Goal: Task Accomplishment & Management: Manage account settings

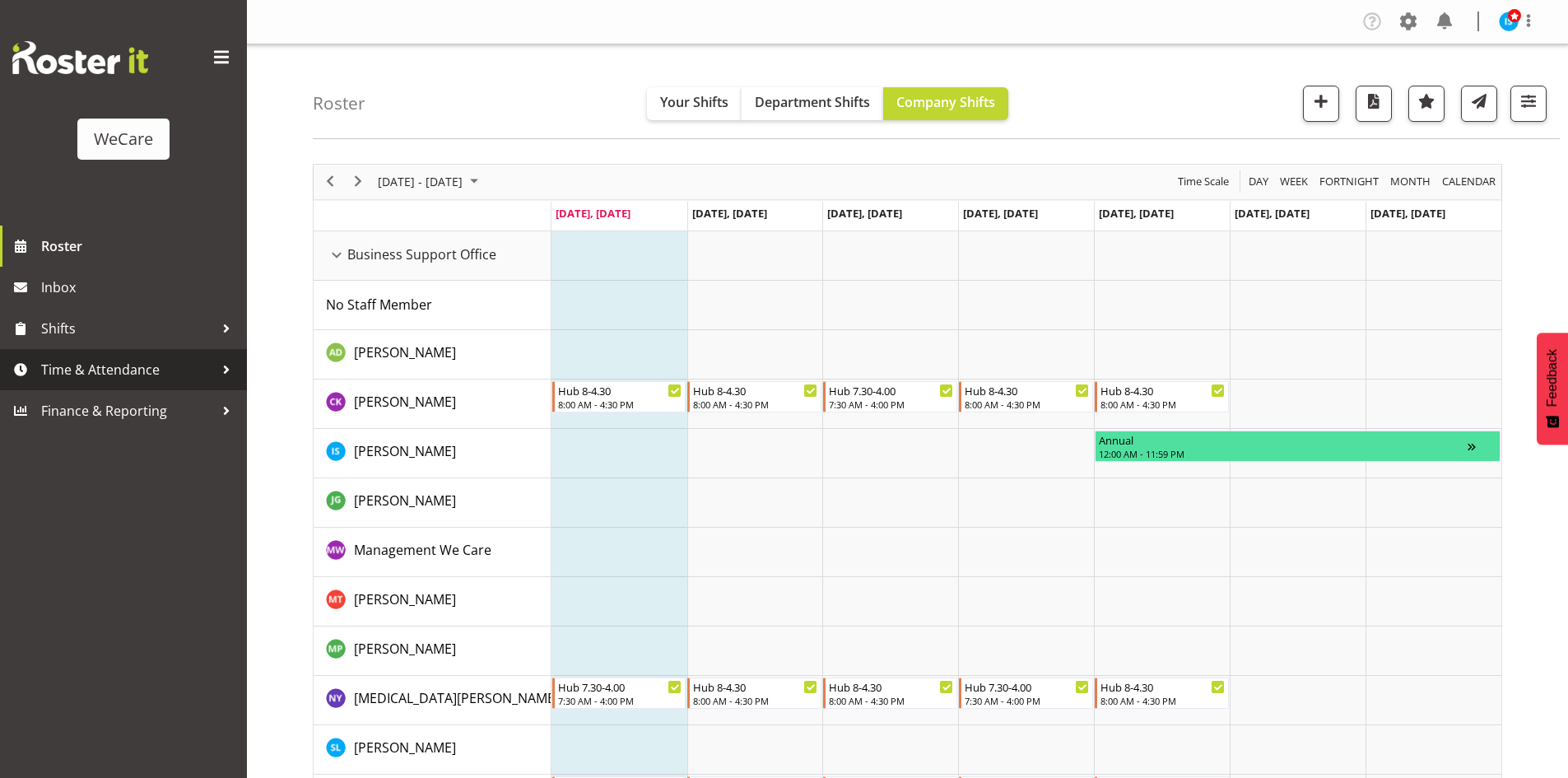
click at [145, 360] on span "Time & Attendance" at bounding box center [128, 369] width 173 height 25
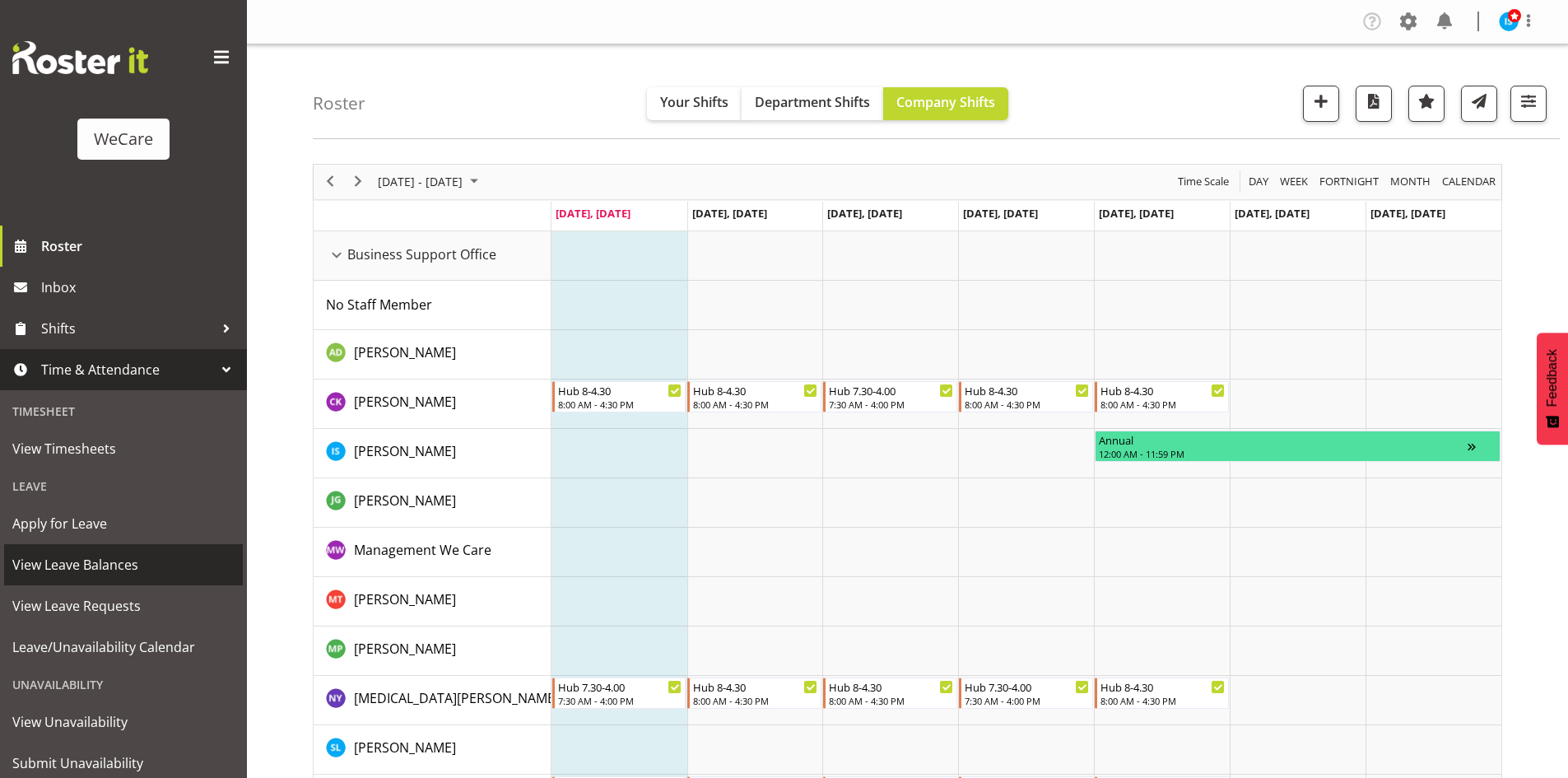
scroll to position [51, 0]
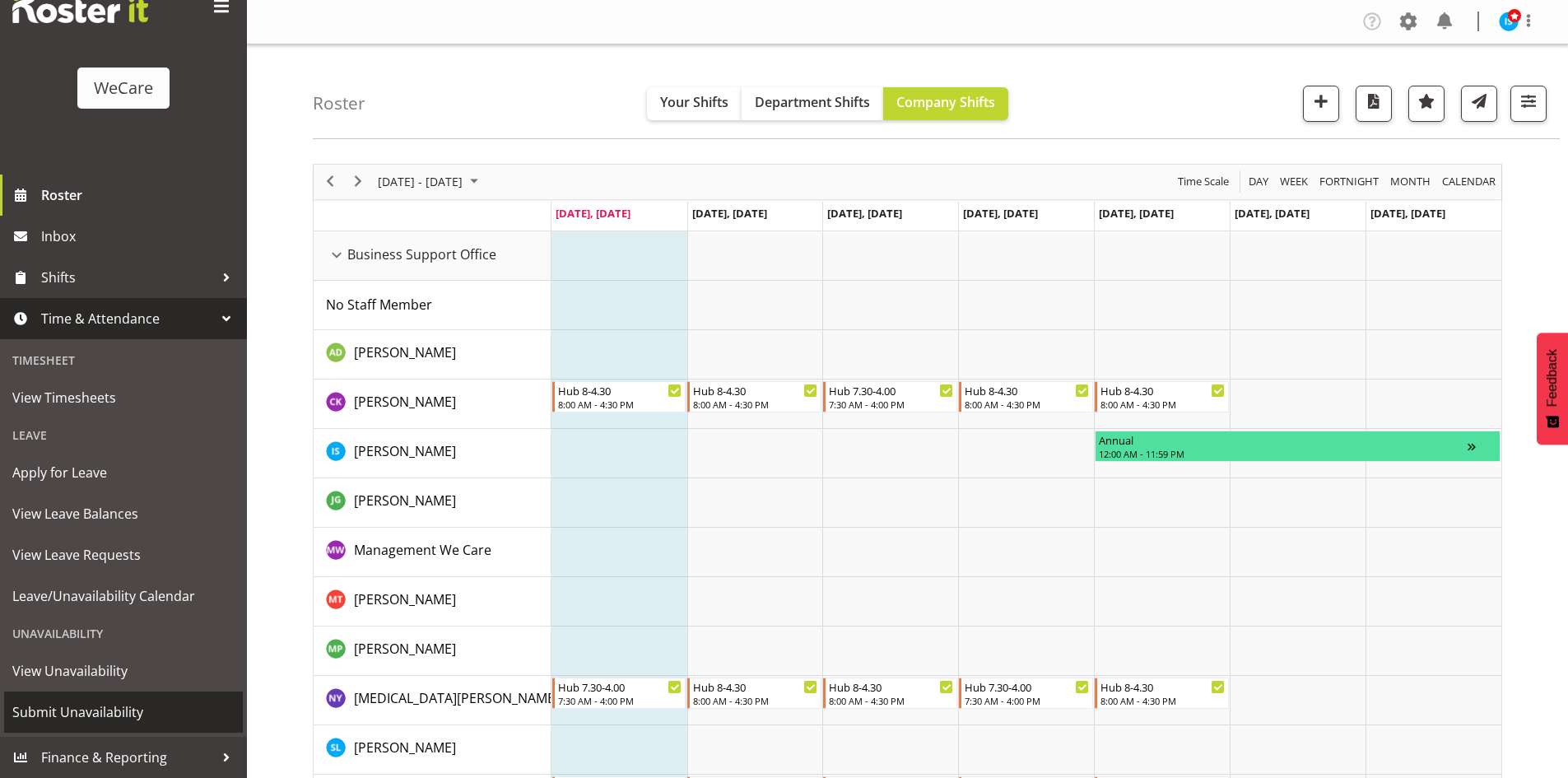
click at [134, 711] on span "Submit Unavailability" at bounding box center [124, 712] width 222 height 25
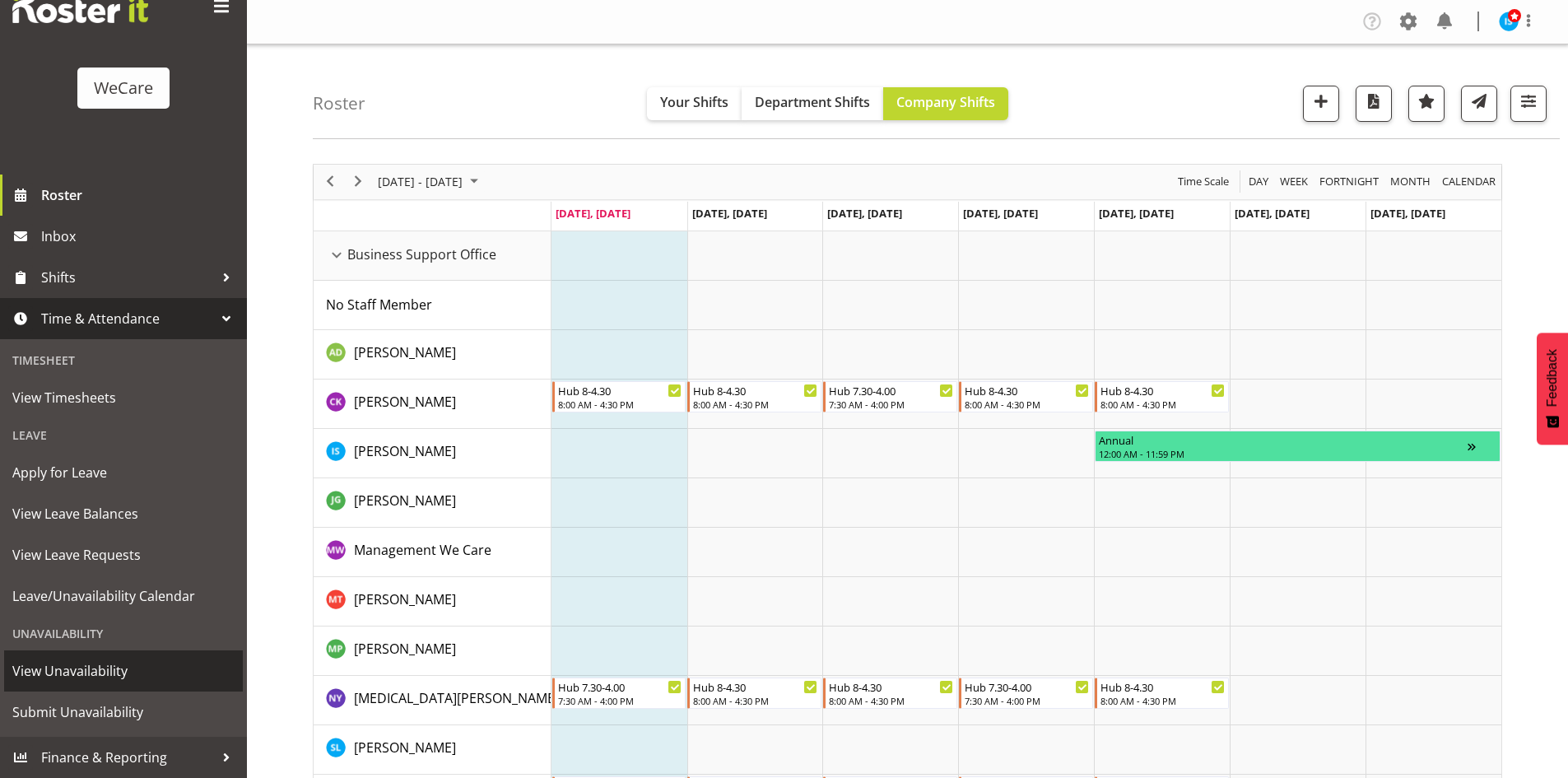
click at [113, 668] on span "View Unavailability" at bounding box center [124, 671] width 222 height 25
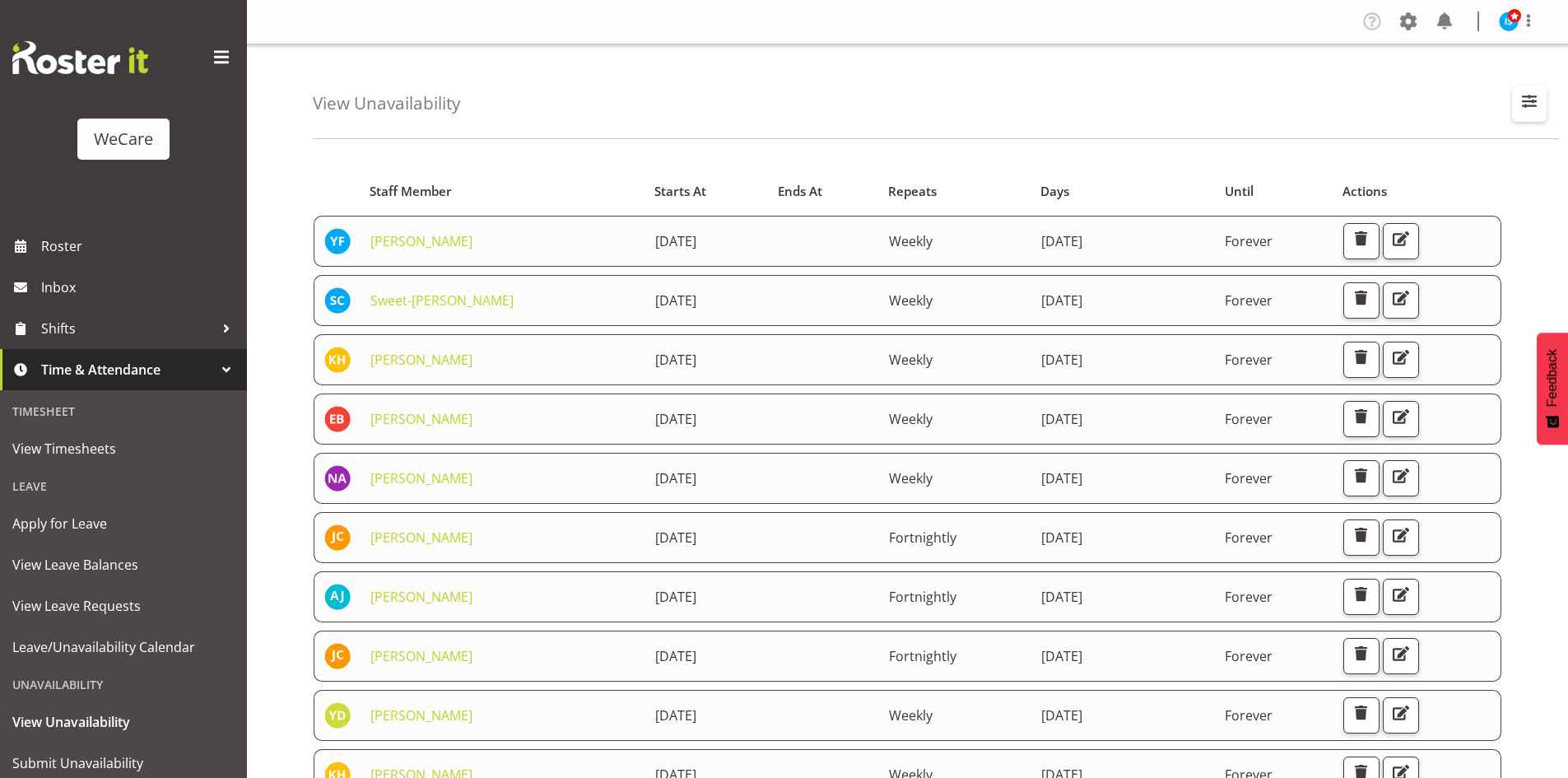
click at [1525, 110] on span "button" at bounding box center [1529, 101] width 21 height 21
click at [757, 116] on div "View Unavailability Search Search for a particular employee Showing current una…" at bounding box center [936, 91] width 1247 height 95
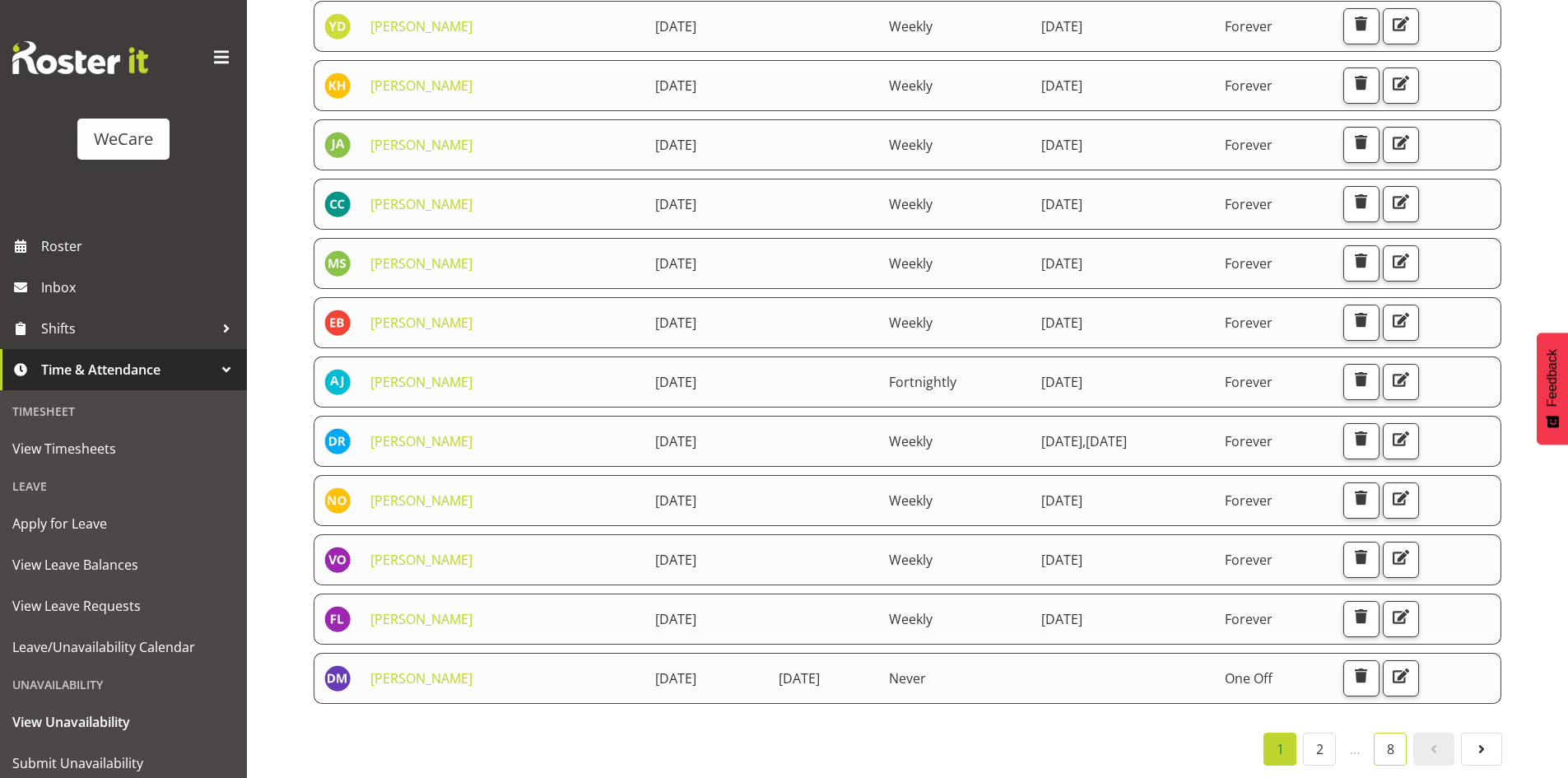
click at [1389, 740] on link "8" at bounding box center [1390, 749] width 33 height 33
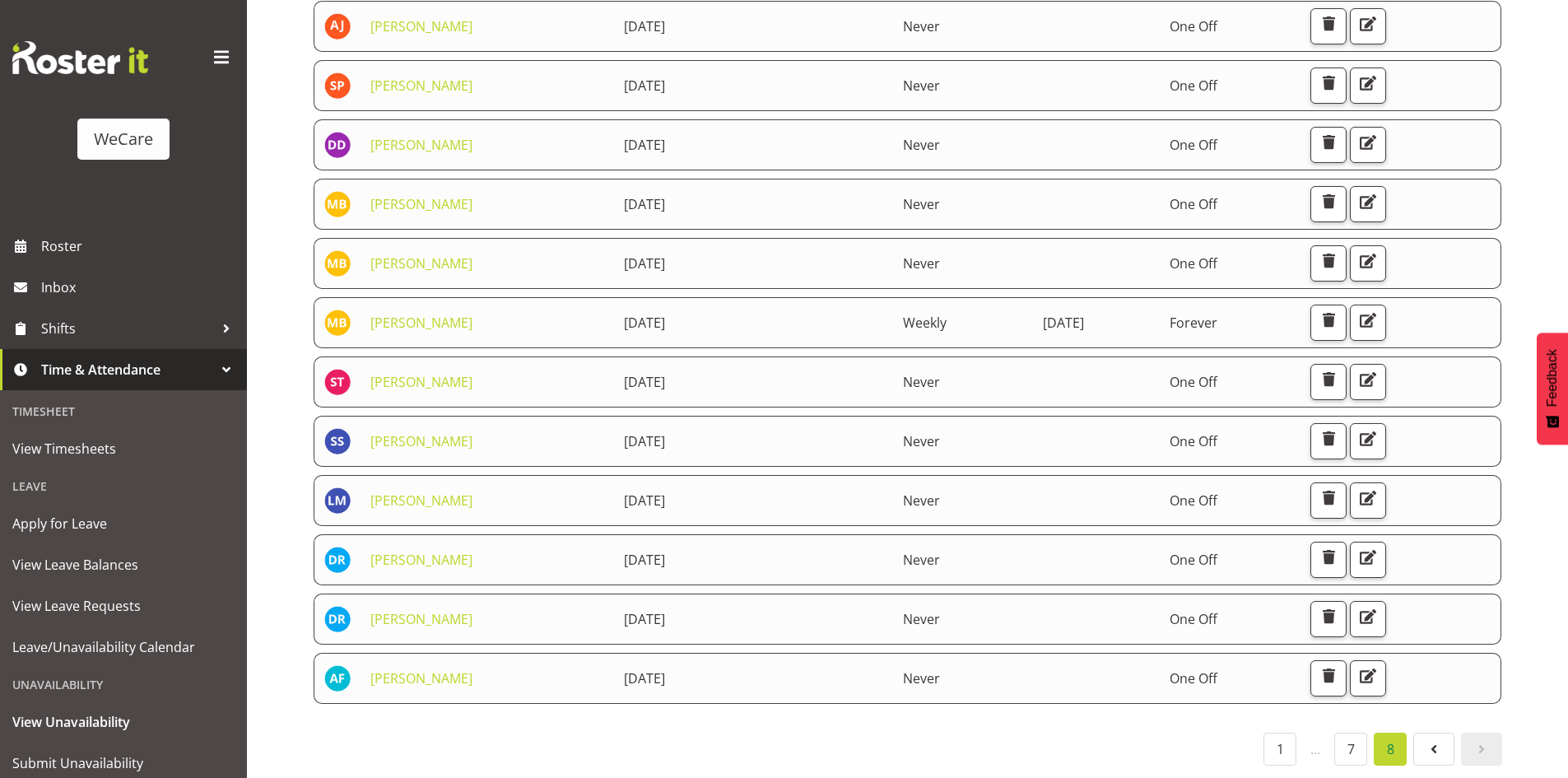
scroll to position [345, 0]
click at [1346, 666] on button "button" at bounding box center [1328, 678] width 36 height 36
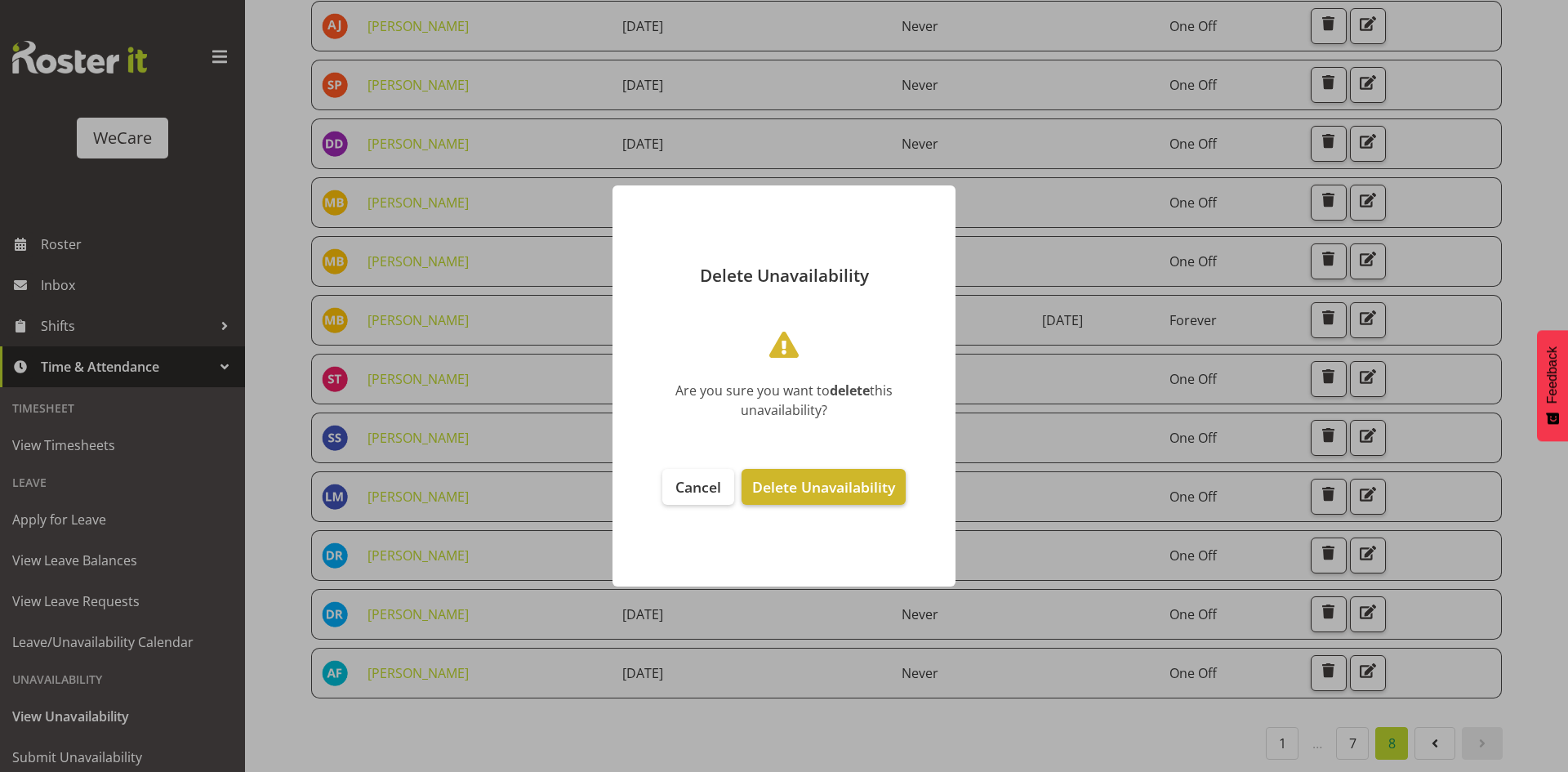
click at [843, 491] on span "Delete Unavailability" at bounding box center [823, 486] width 143 height 20
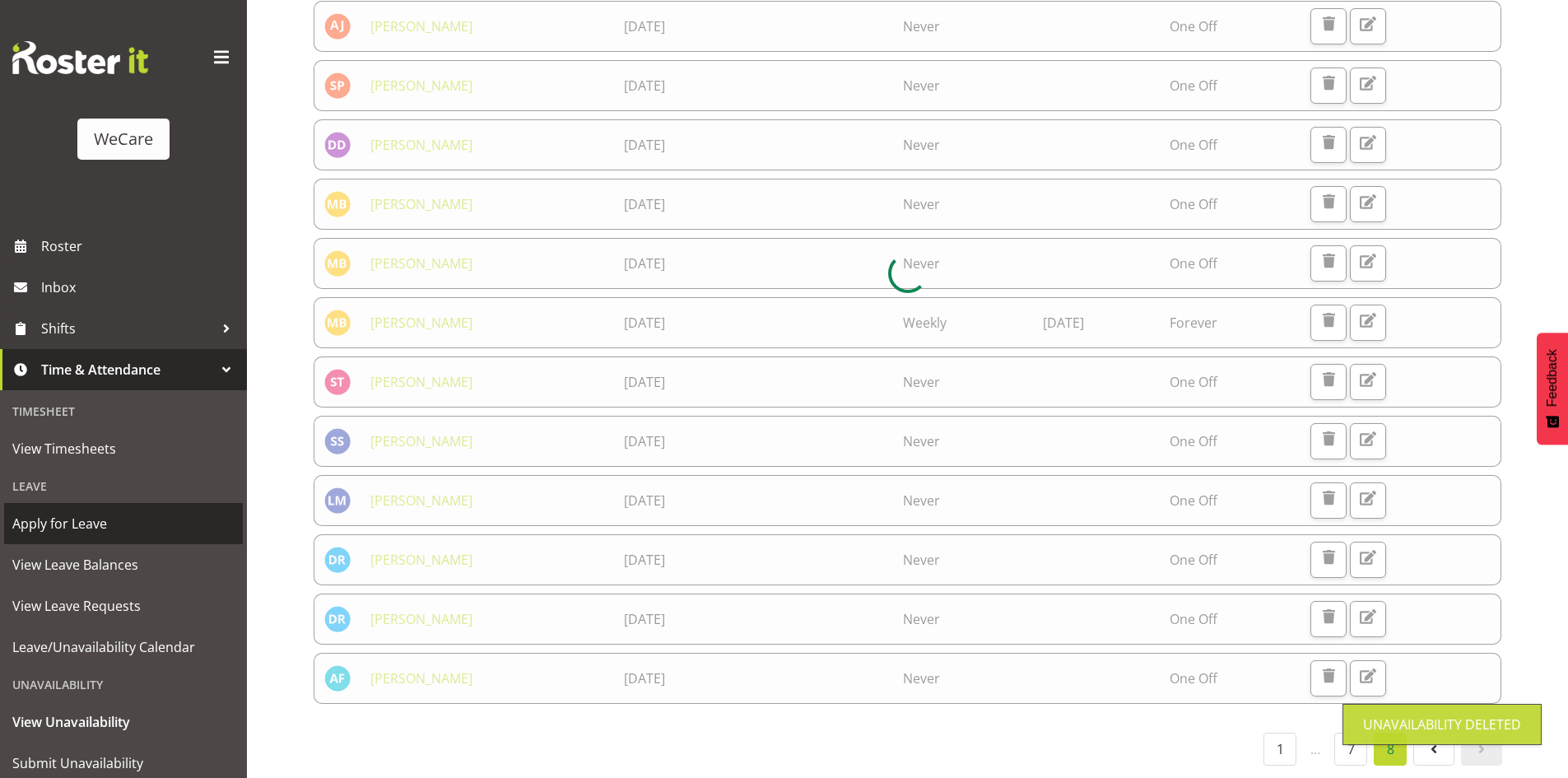
click at [136, 519] on span "Apply for Leave" at bounding box center [124, 524] width 222 height 25
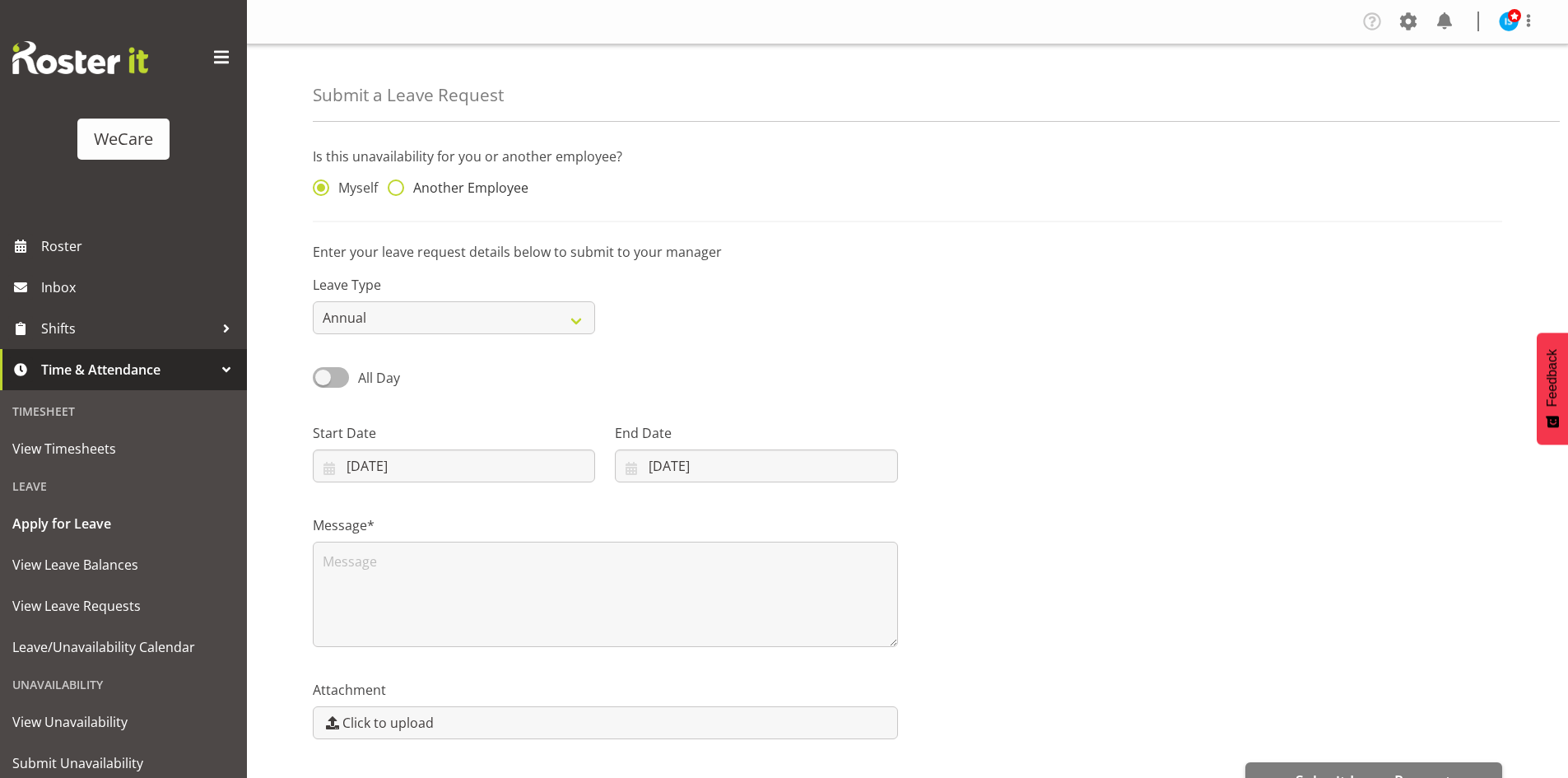
click at [472, 176] on div "Myself Another Employee" at bounding box center [454, 183] width 302 height 55
click at [477, 182] on span "Another Employee" at bounding box center [466, 187] width 125 height 16
click at [398, 182] on input "Another Employee" at bounding box center [392, 187] width 11 height 11
radio input "true"
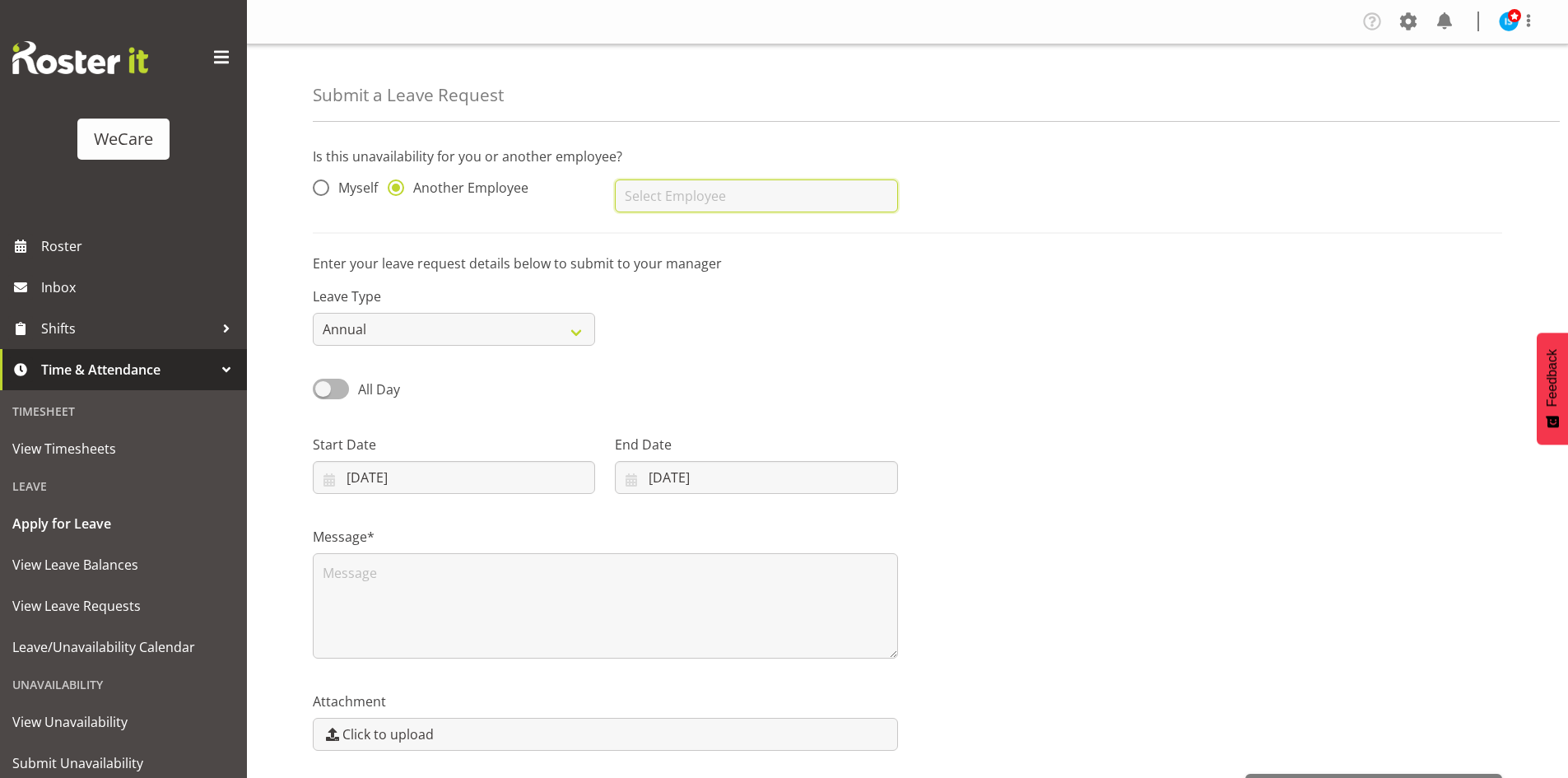
click at [751, 186] on input "text" at bounding box center [756, 196] width 282 height 33
type input "Alex Ferguson"
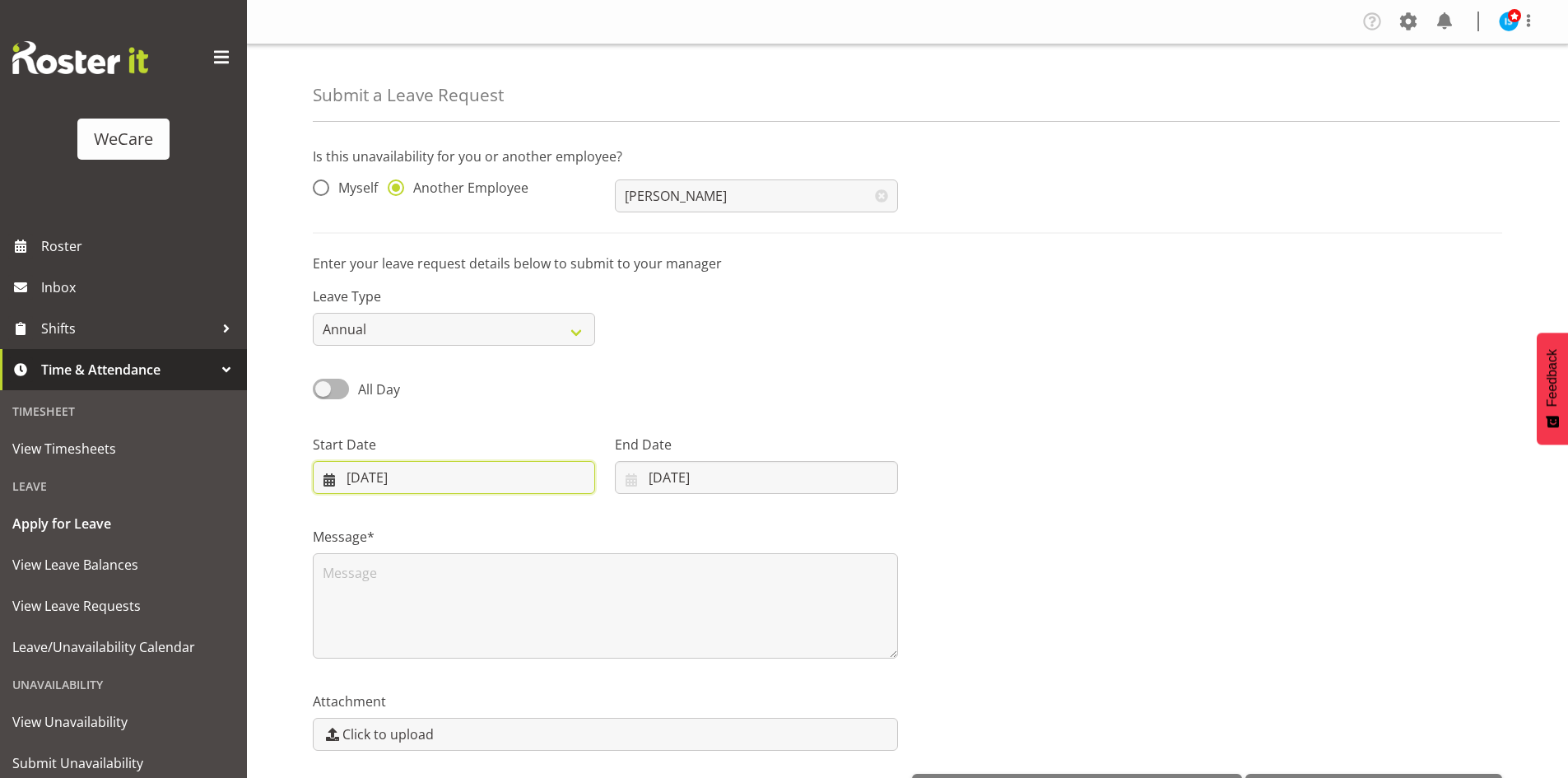
click at [433, 488] on input "[DATE]" at bounding box center [454, 478] width 282 height 33
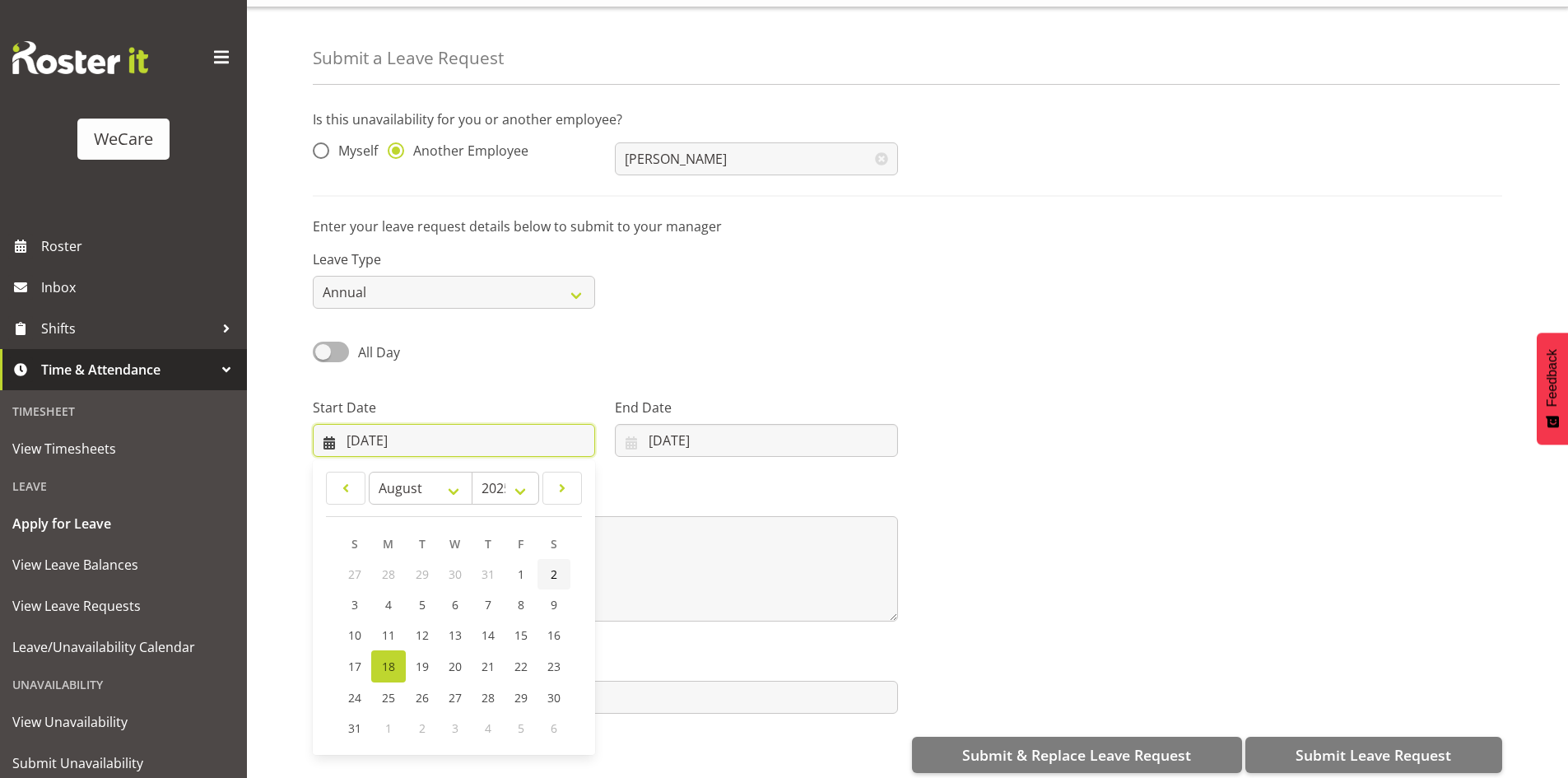
scroll to position [57, 0]
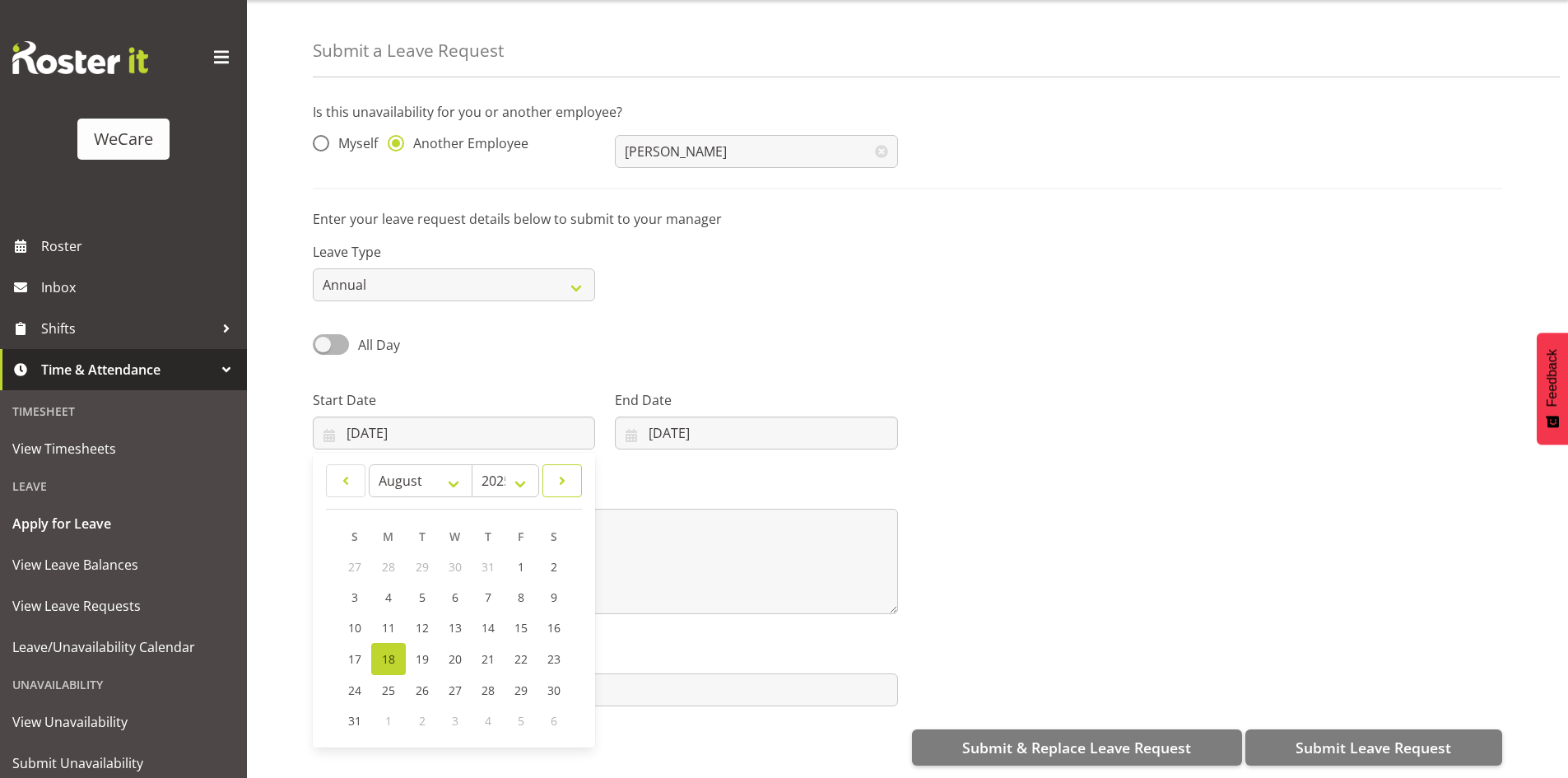
click at [564, 464] on link at bounding box center [561, 481] width 39 height 33
select select "8"
click at [525, 557] on link "5" at bounding box center [520, 567] width 33 height 31
type input "05/09/2025"
click at [725, 401] on div "End Date 18/08/2025 January February March April May June July August September…" at bounding box center [756, 420] width 282 height 59
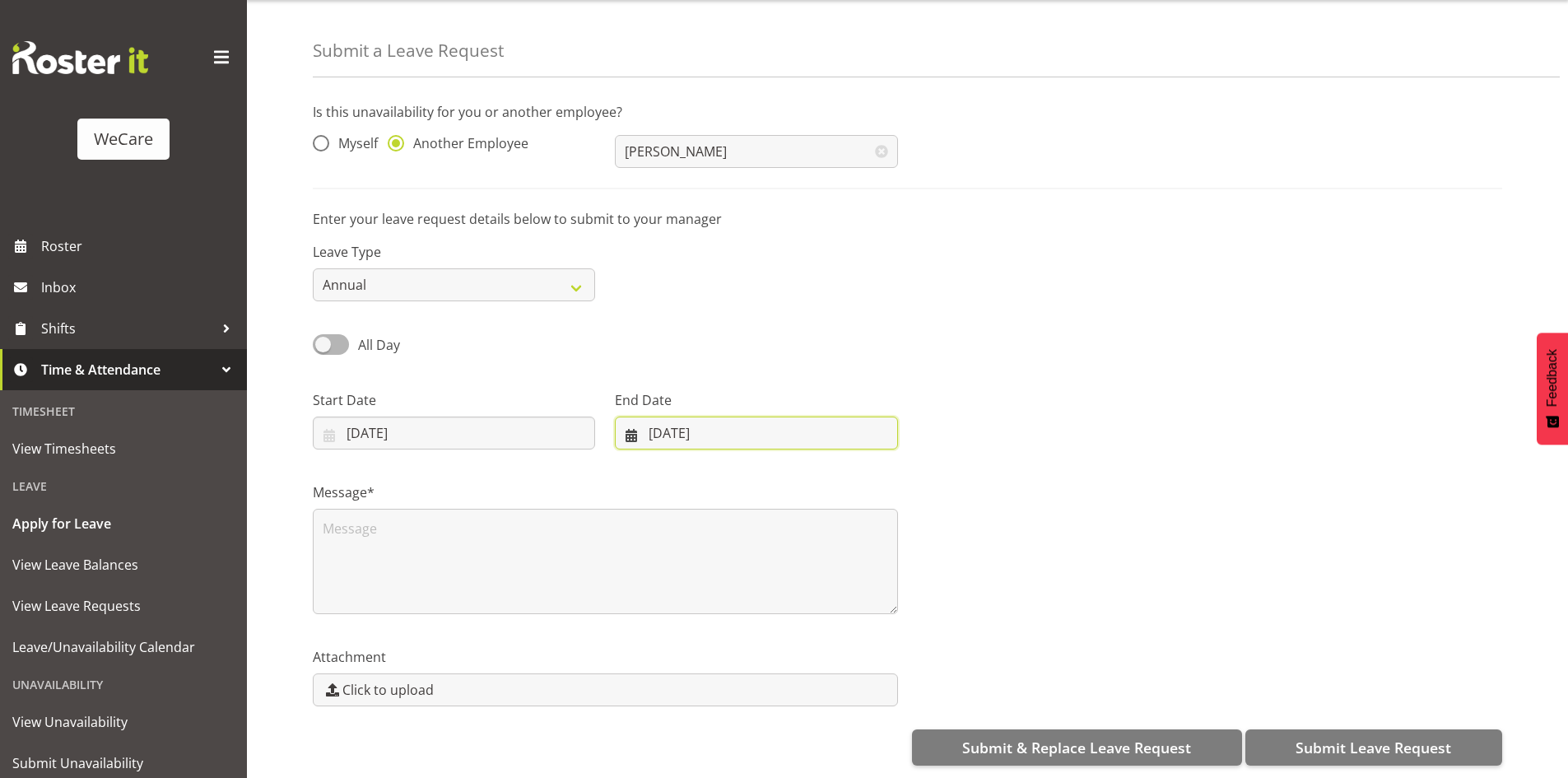
click at [773, 429] on input "18/08/2025" at bounding box center [756, 433] width 282 height 33
click at [849, 478] on span at bounding box center [844, 481] width 20 height 20
select select "8"
click at [816, 552] on link "5" at bounding box center [812, 567] width 33 height 31
type input "05/09/2025"
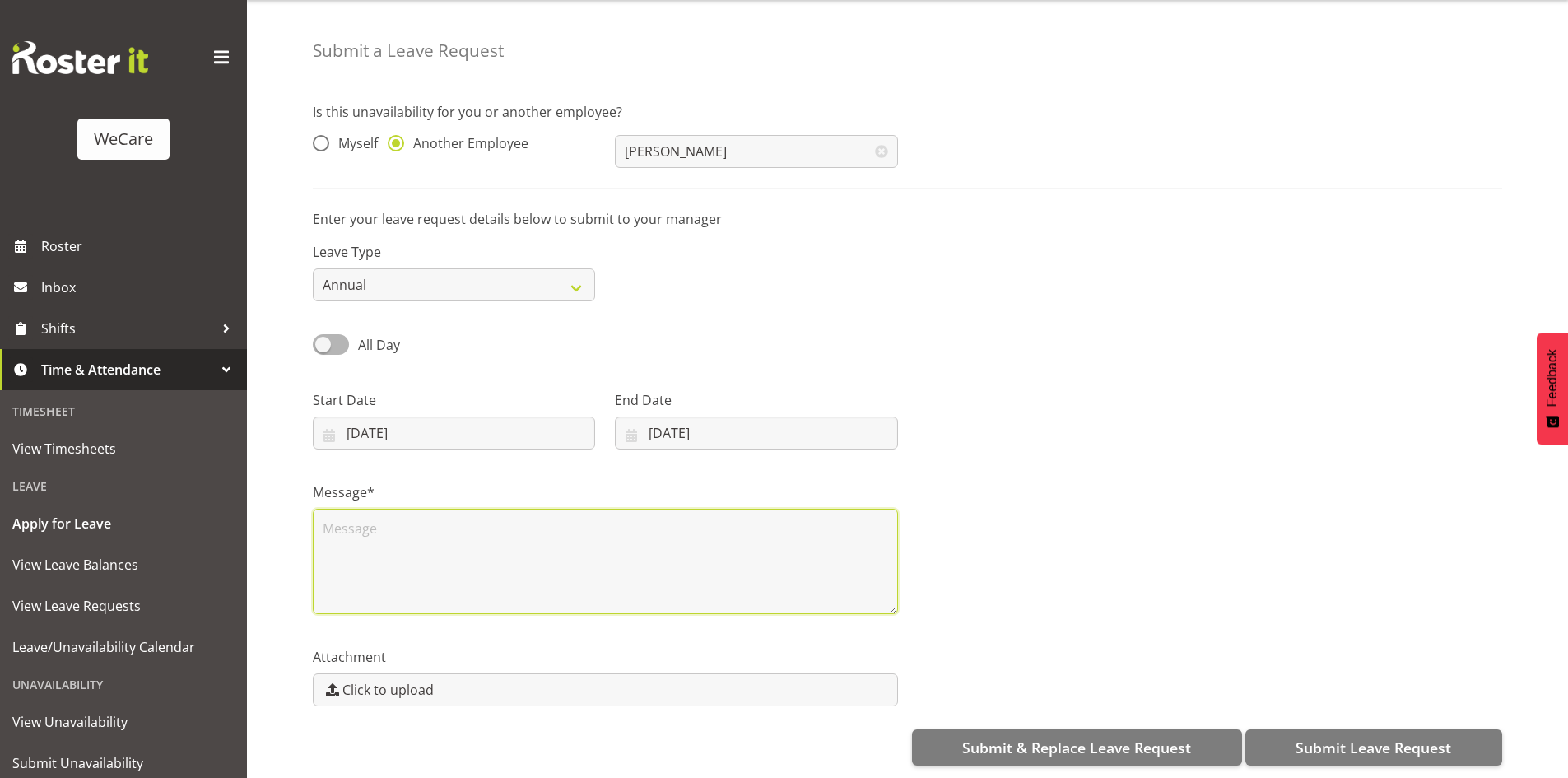
click at [545, 578] on textarea at bounding box center [605, 561] width 585 height 106
type textarea "A"
type textarea "W/L"
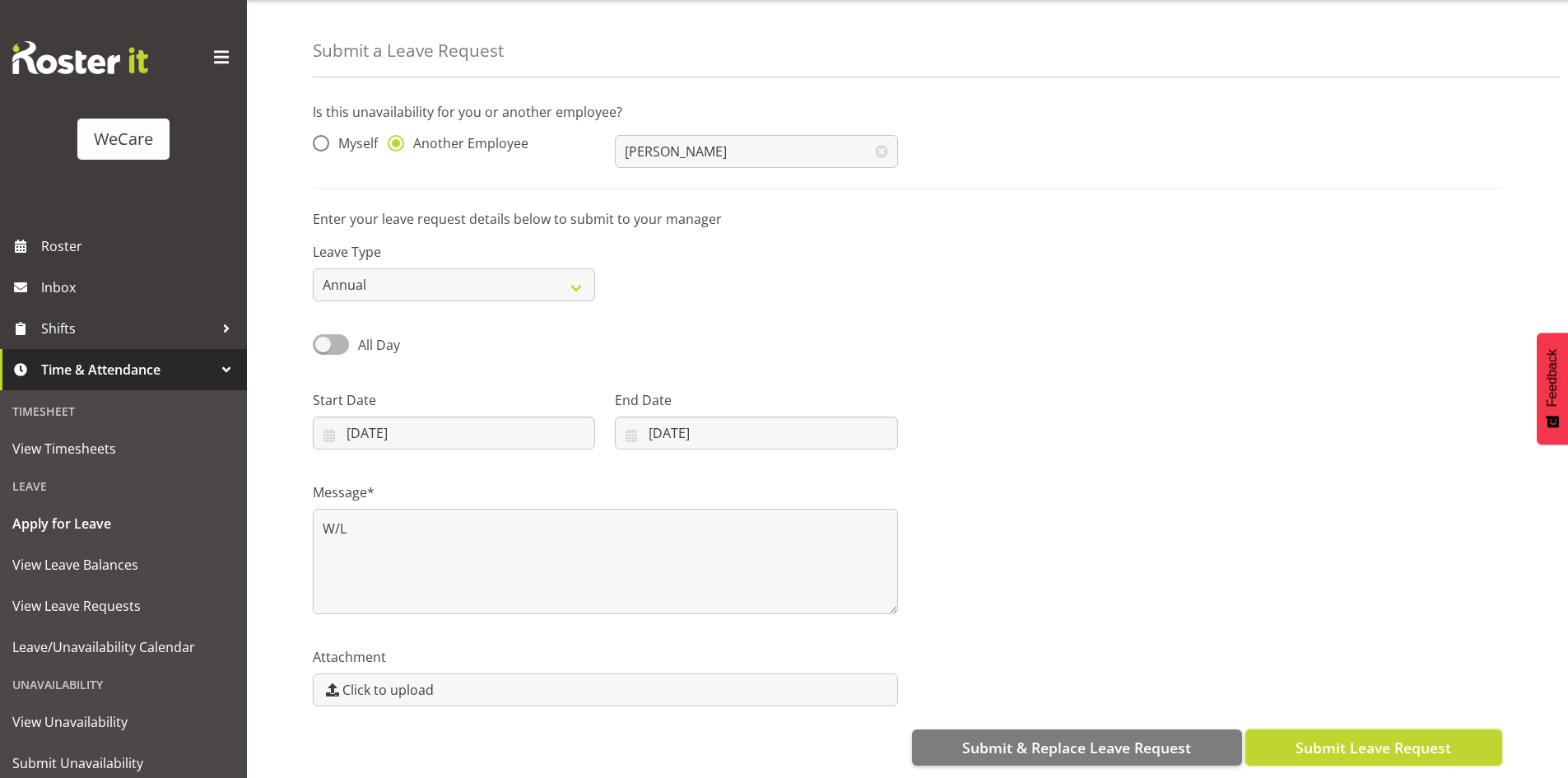
click at [1366, 740] on span "Submit Leave Request" at bounding box center [1373, 747] width 155 height 21
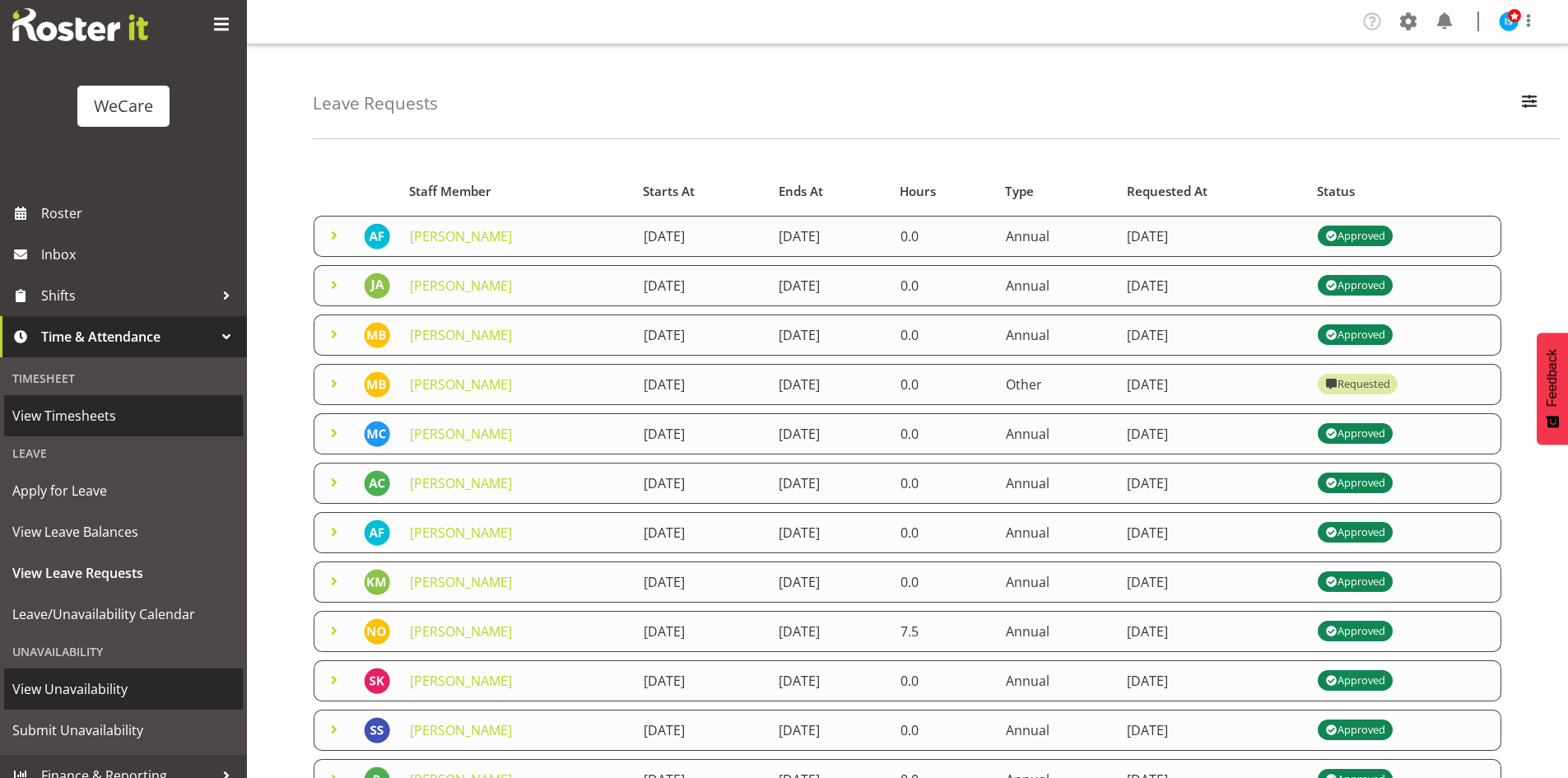
scroll to position [51, 0]
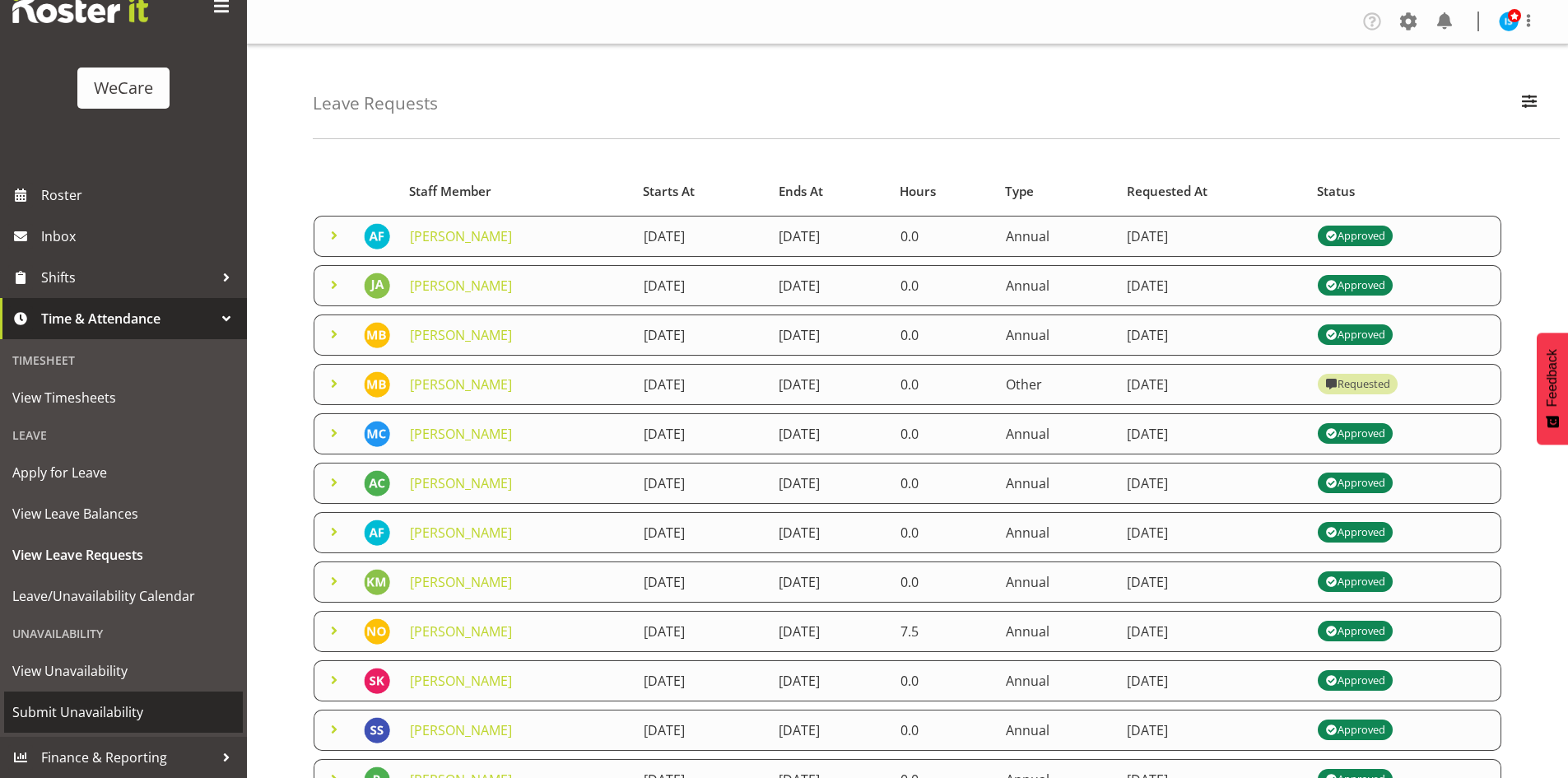
click at [96, 712] on span "Submit Unavailability" at bounding box center [124, 712] width 222 height 25
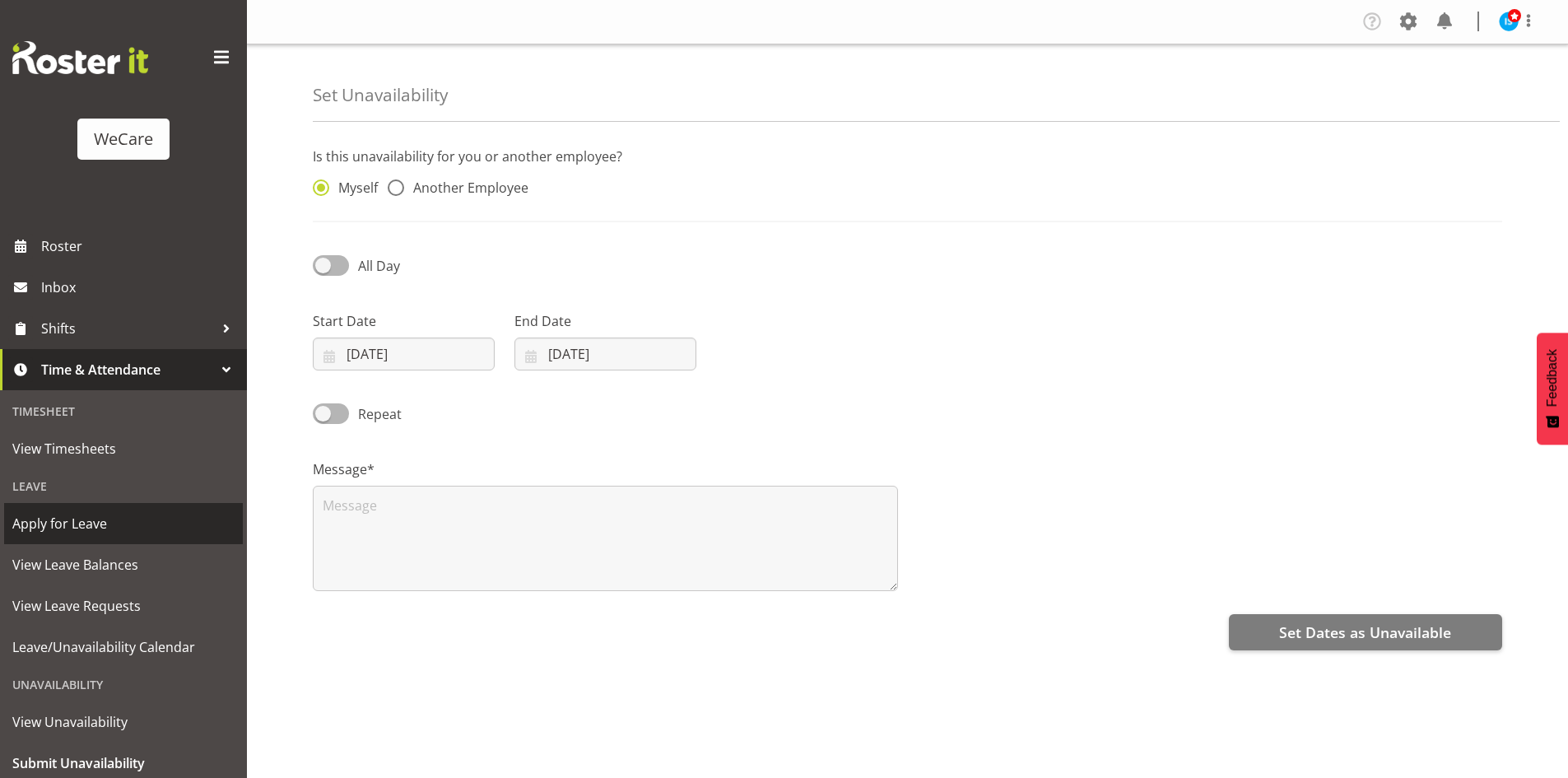
click at [143, 530] on span "Apply for Leave" at bounding box center [124, 524] width 222 height 25
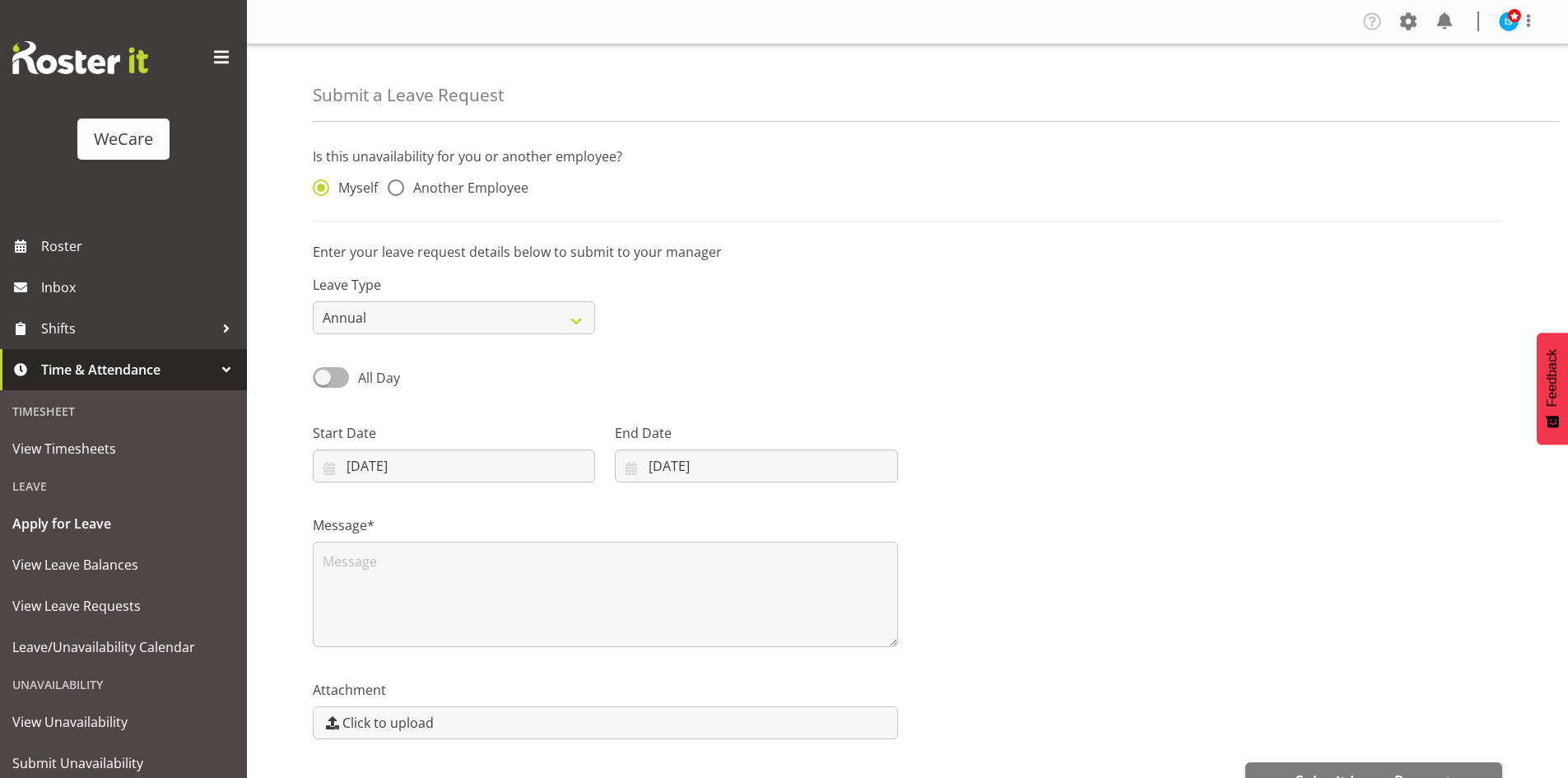
click at [450, 188] on span "Another Employee" at bounding box center [466, 187] width 125 height 16
click at [398, 188] on input "Another Employee" at bounding box center [392, 187] width 11 height 11
radio input "true"
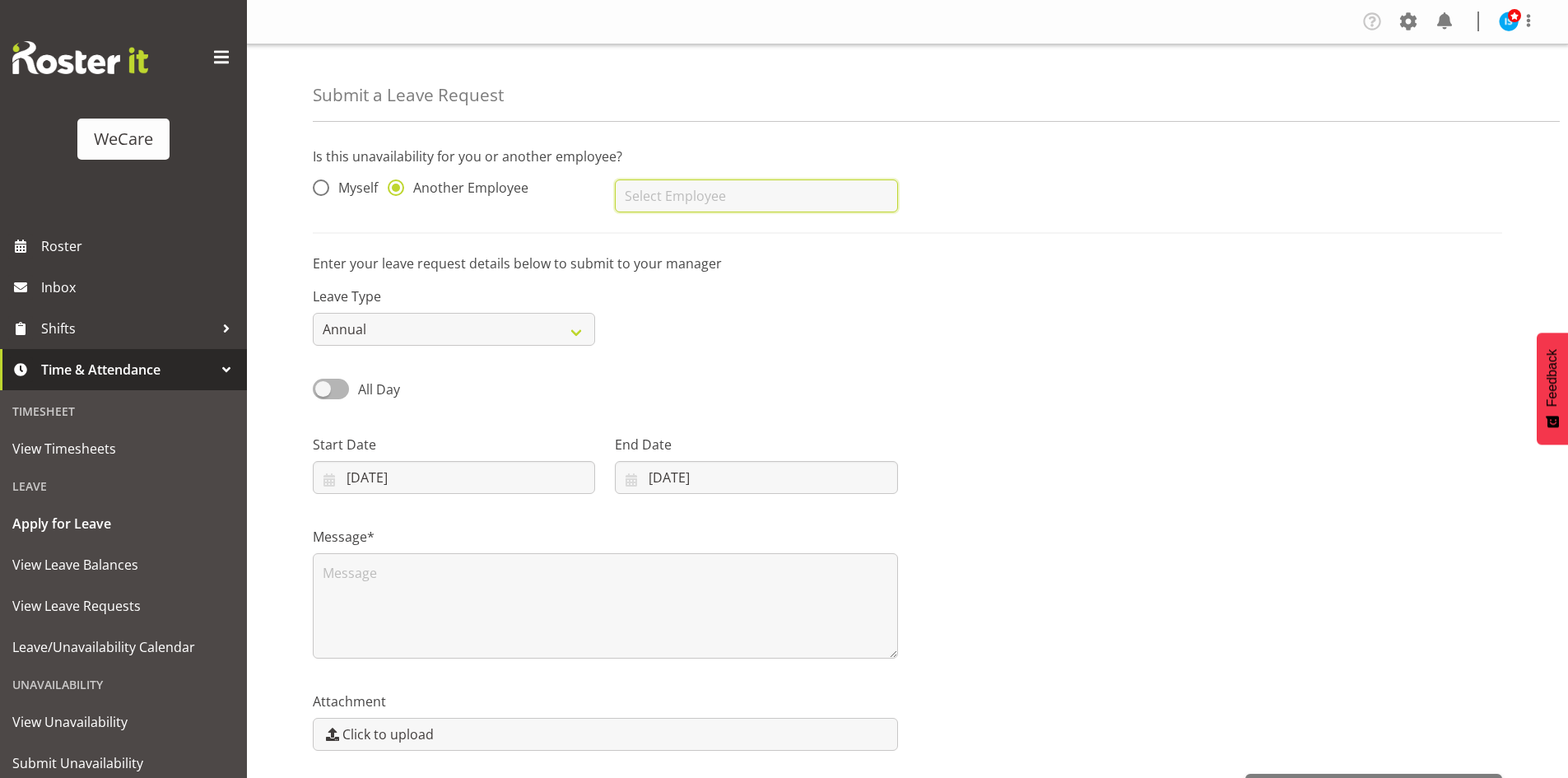
click at [739, 201] on input "text" at bounding box center [756, 196] width 282 height 33
click at [731, 229] on link "[PERSON_NAME]" at bounding box center [756, 237] width 282 height 30
type input "[PERSON_NAME]"
click at [315, 387] on span at bounding box center [331, 389] width 36 height 20
click at [315, 387] on input "All Day" at bounding box center [317, 389] width 11 height 11
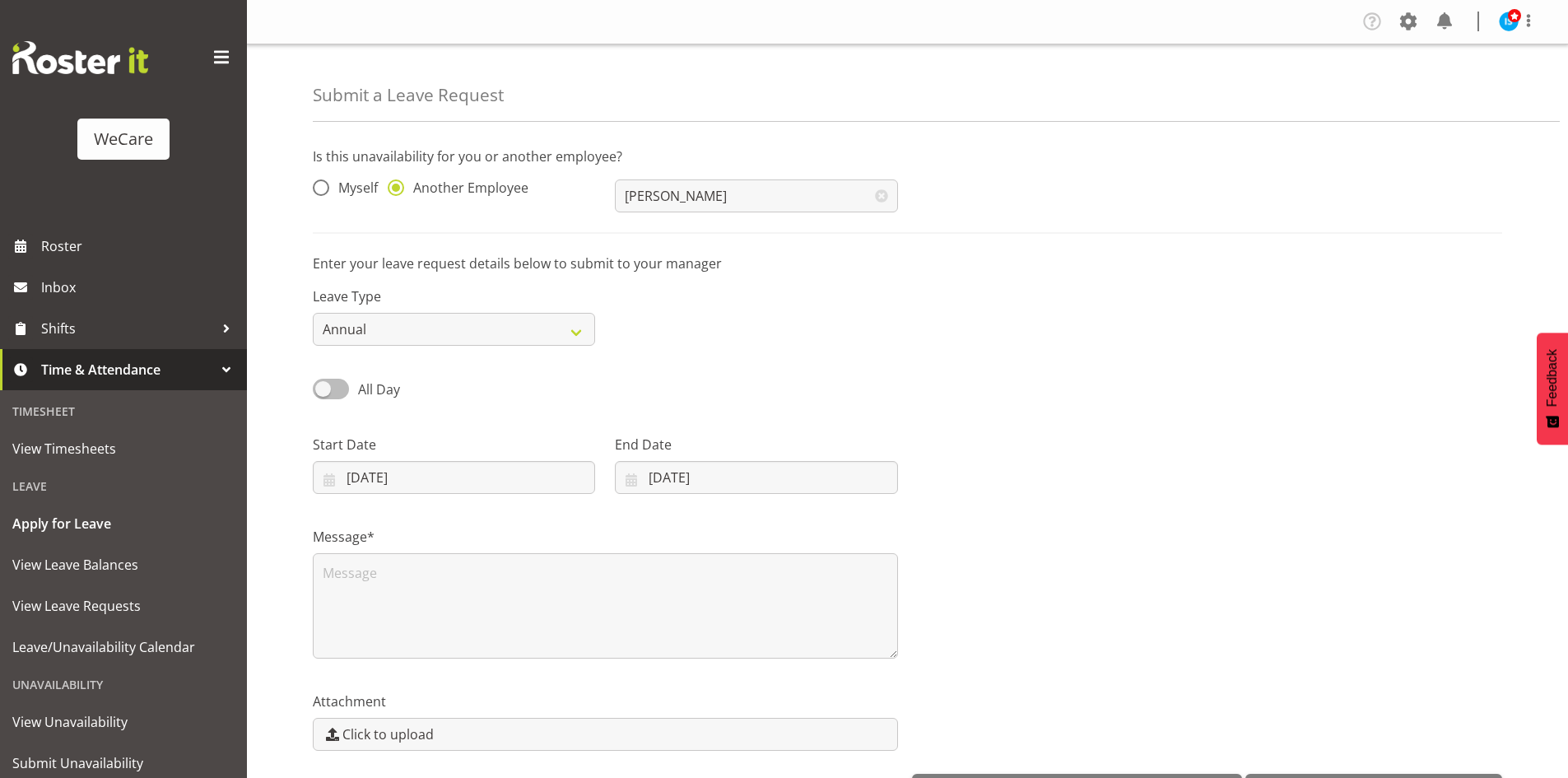
checkbox input "true"
click at [366, 475] on input "18/08/2025" at bounding box center [454, 478] width 282 height 33
click at [461, 709] on span "20" at bounding box center [456, 703] width 13 height 15
type input "20/08/2025"
click at [660, 471] on input "00:00" at bounding box center [756, 478] width 282 height 33
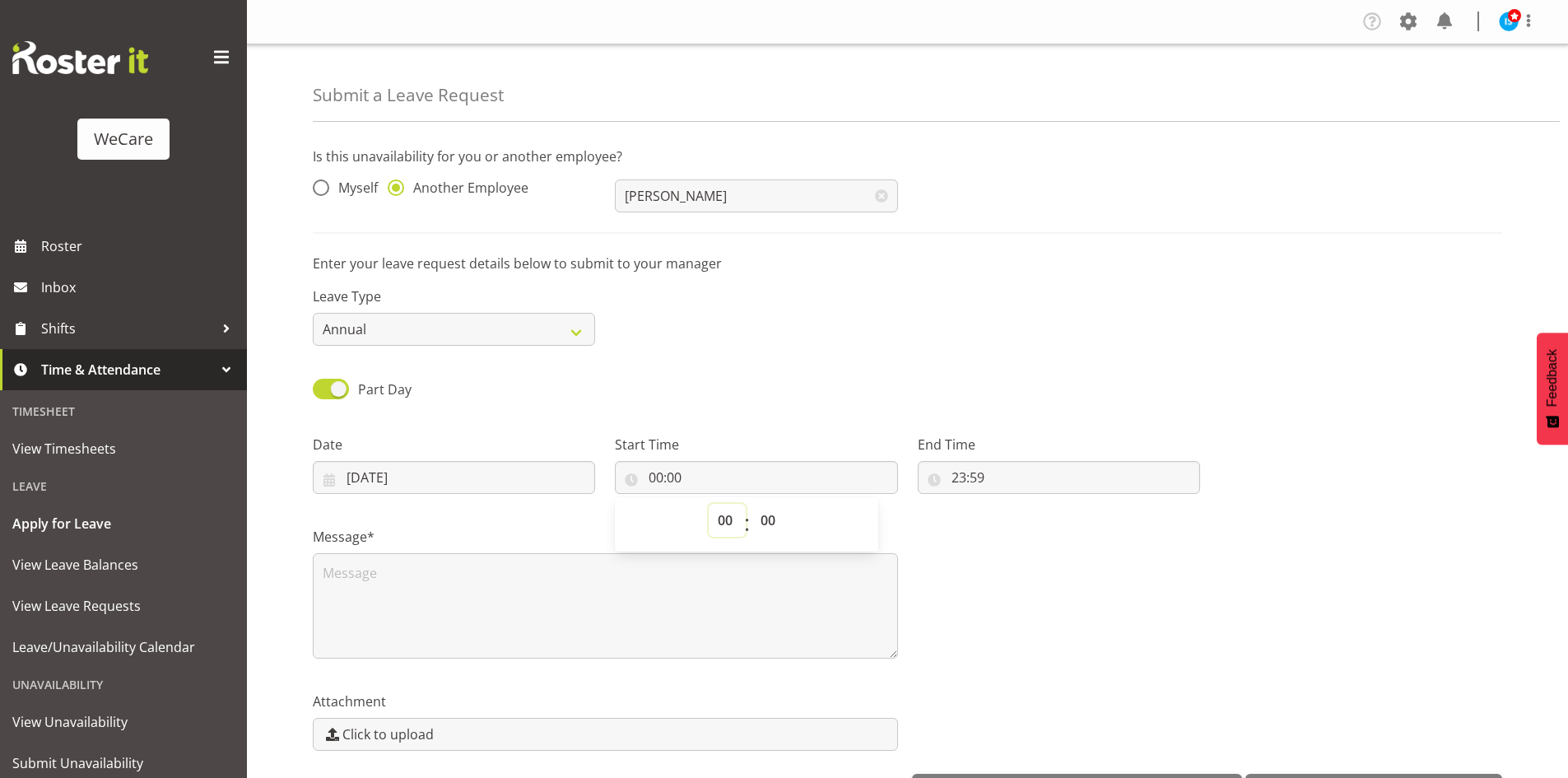
click at [733, 517] on select "00 01 02 03 04 05 06 07 08 09 10 11 12 13 14 15 16 17 18 19 20 21 22 23" at bounding box center [727, 520] width 37 height 33
select select "14"
click at [709, 504] on select "00 01 02 03 04 05 06 07 08 09 10 11 12 13 14 15 16 17 18 19 20 21 22 23" at bounding box center [727, 520] width 37 height 33
type input "14:00"
click at [948, 483] on input "23:59" at bounding box center [1059, 478] width 282 height 33
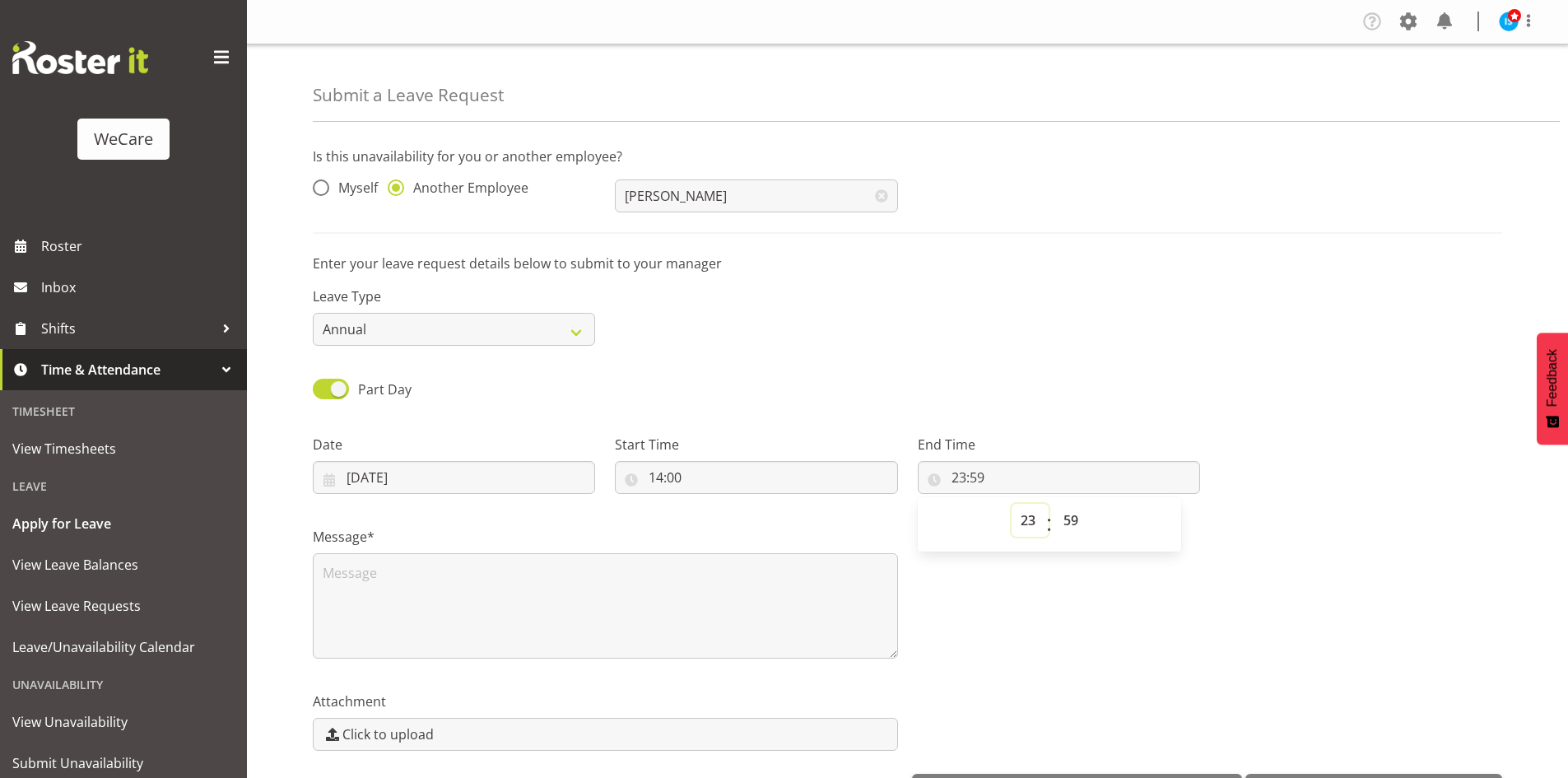
click at [1023, 507] on select "00 01 02 03 04 05 06 07 08 09 10 11 12 13 14 15 16 17 18 19 20 21 22 23" at bounding box center [1030, 520] width 37 height 33
select select "16"
click at [1012, 504] on select "00 01 02 03 04 05 06 07 08 09 10 11 12 13 14 15 16 17 18 19 20 21 22 23" at bounding box center [1030, 520] width 37 height 33
type input "16:59"
select select "0"
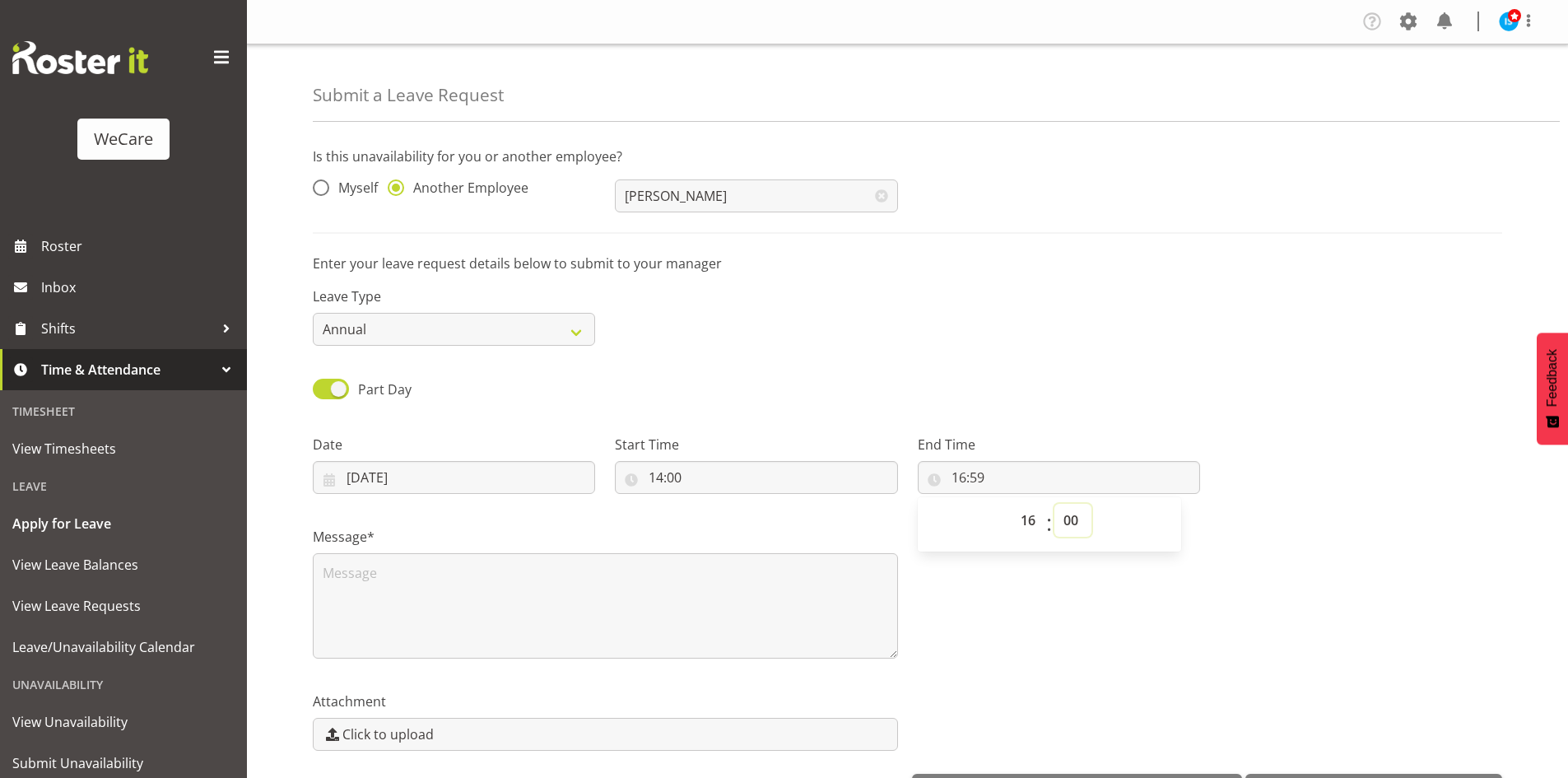
type input "16:00"
click at [662, 615] on textarea at bounding box center [605, 606] width 585 height 106
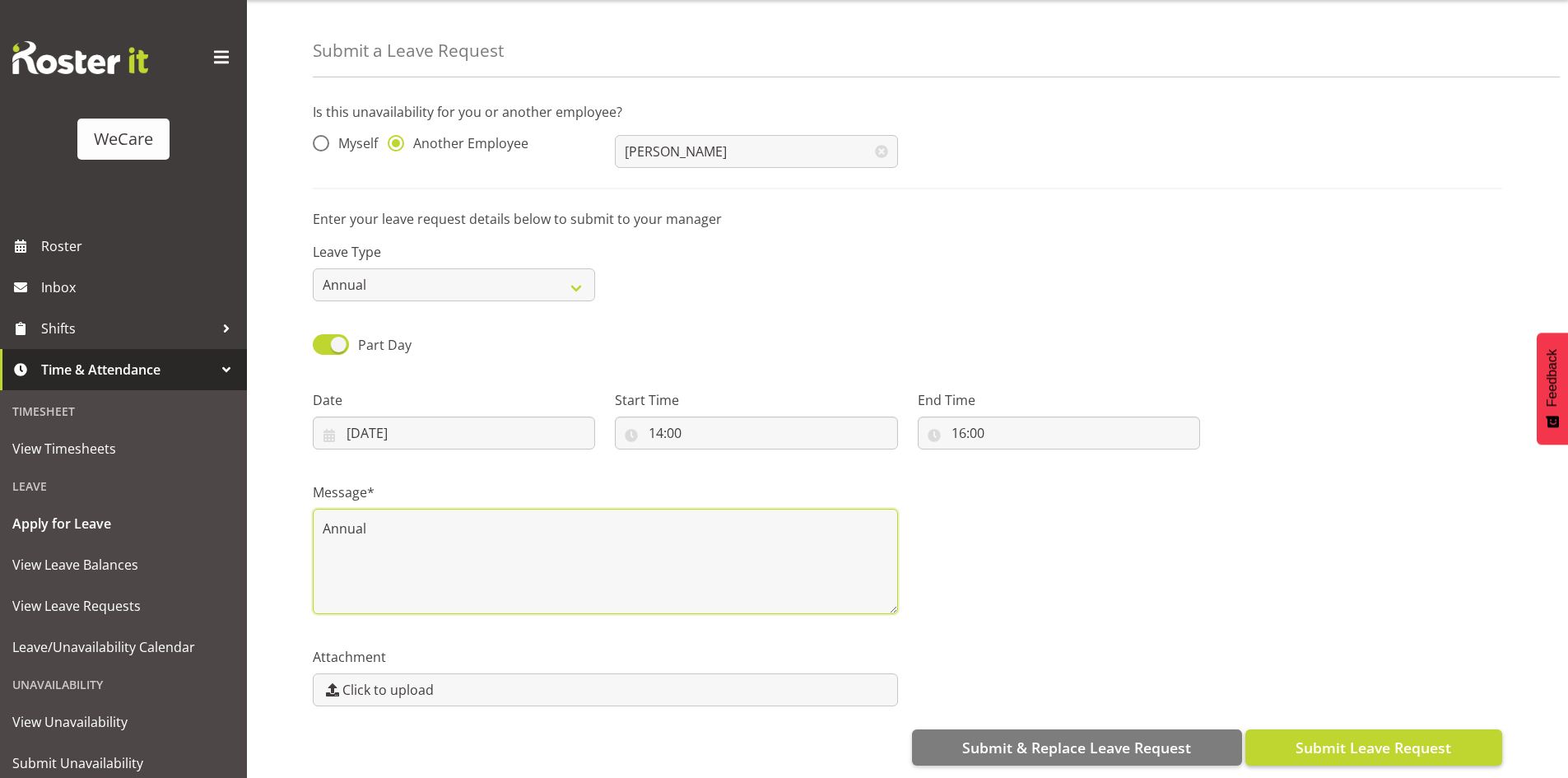
type textarea "Annual"
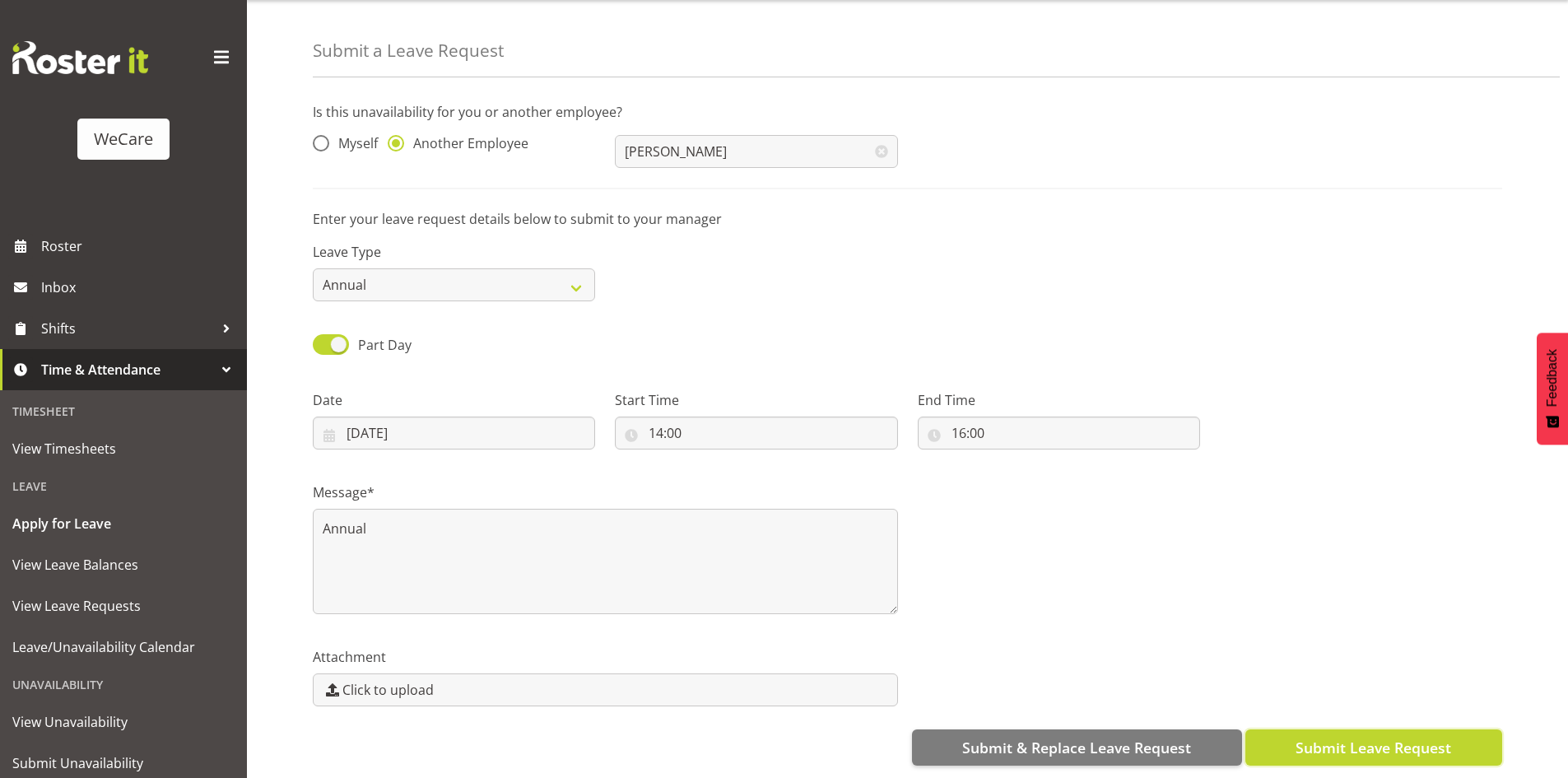
click at [1387, 729] on button "Submit Leave Request" at bounding box center [1373, 747] width 257 height 36
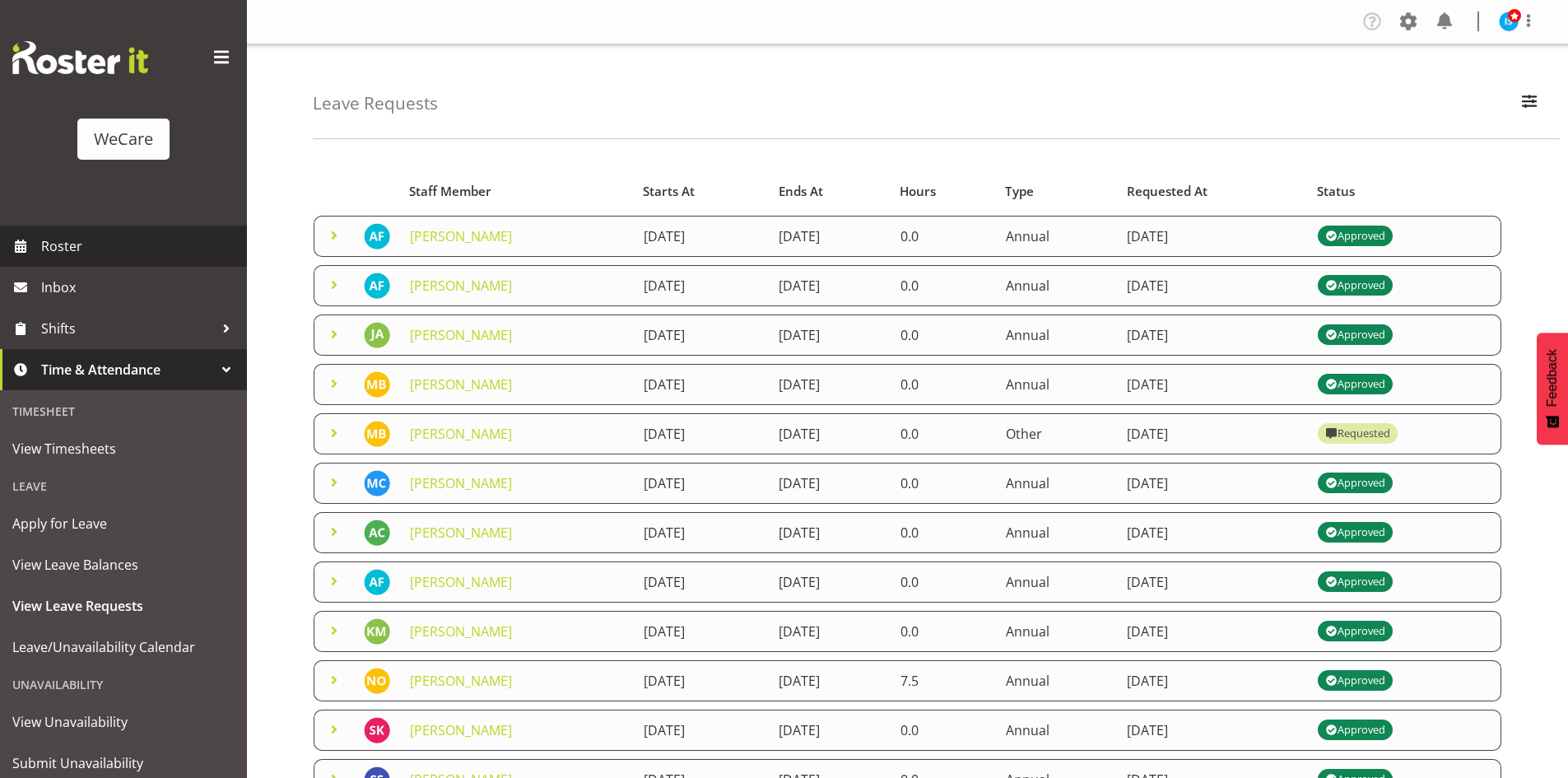
click at [91, 235] on span "Roster" at bounding box center [140, 247] width 198 height 25
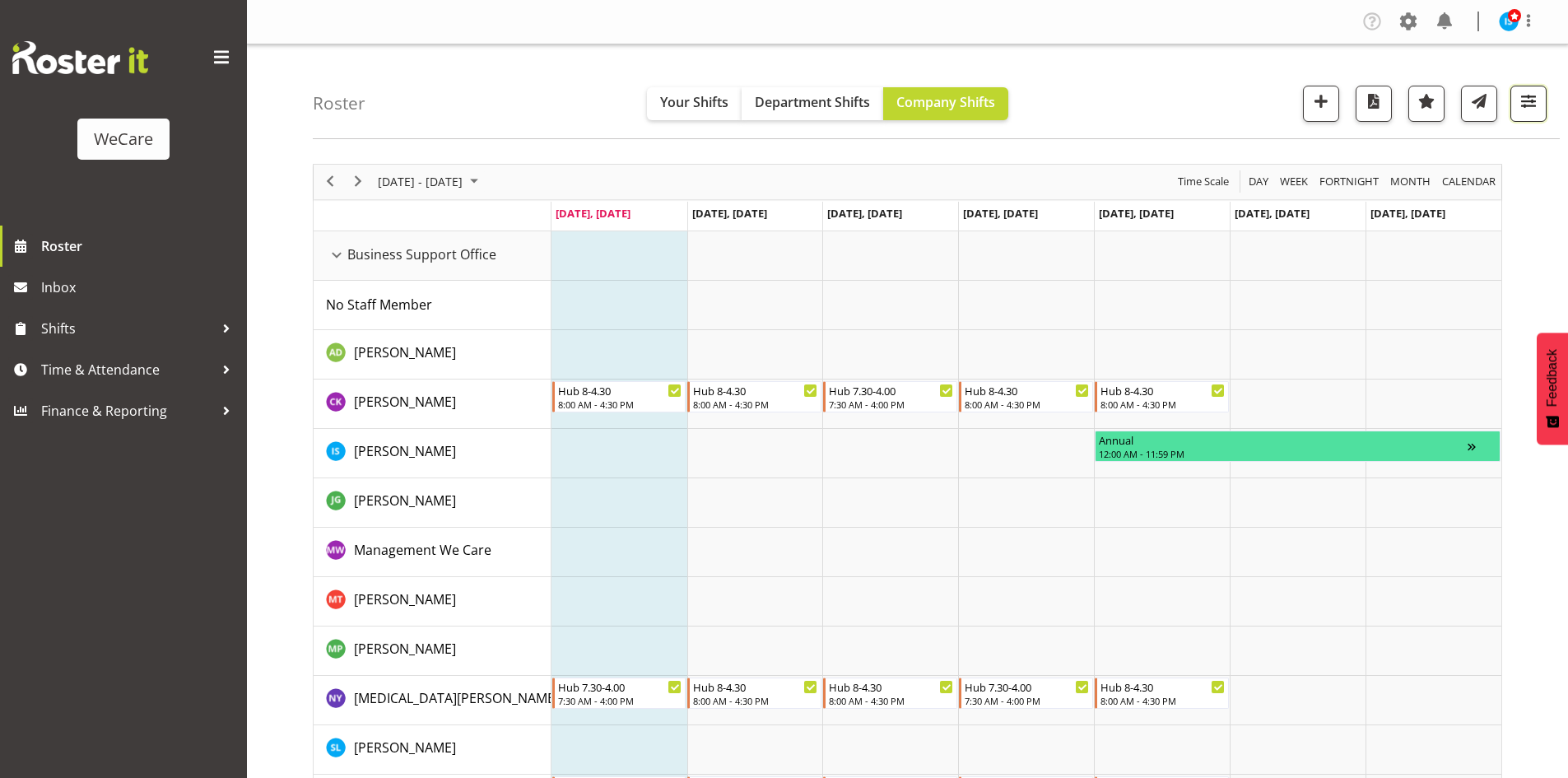
click at [1535, 100] on span "button" at bounding box center [1528, 101] width 21 height 21
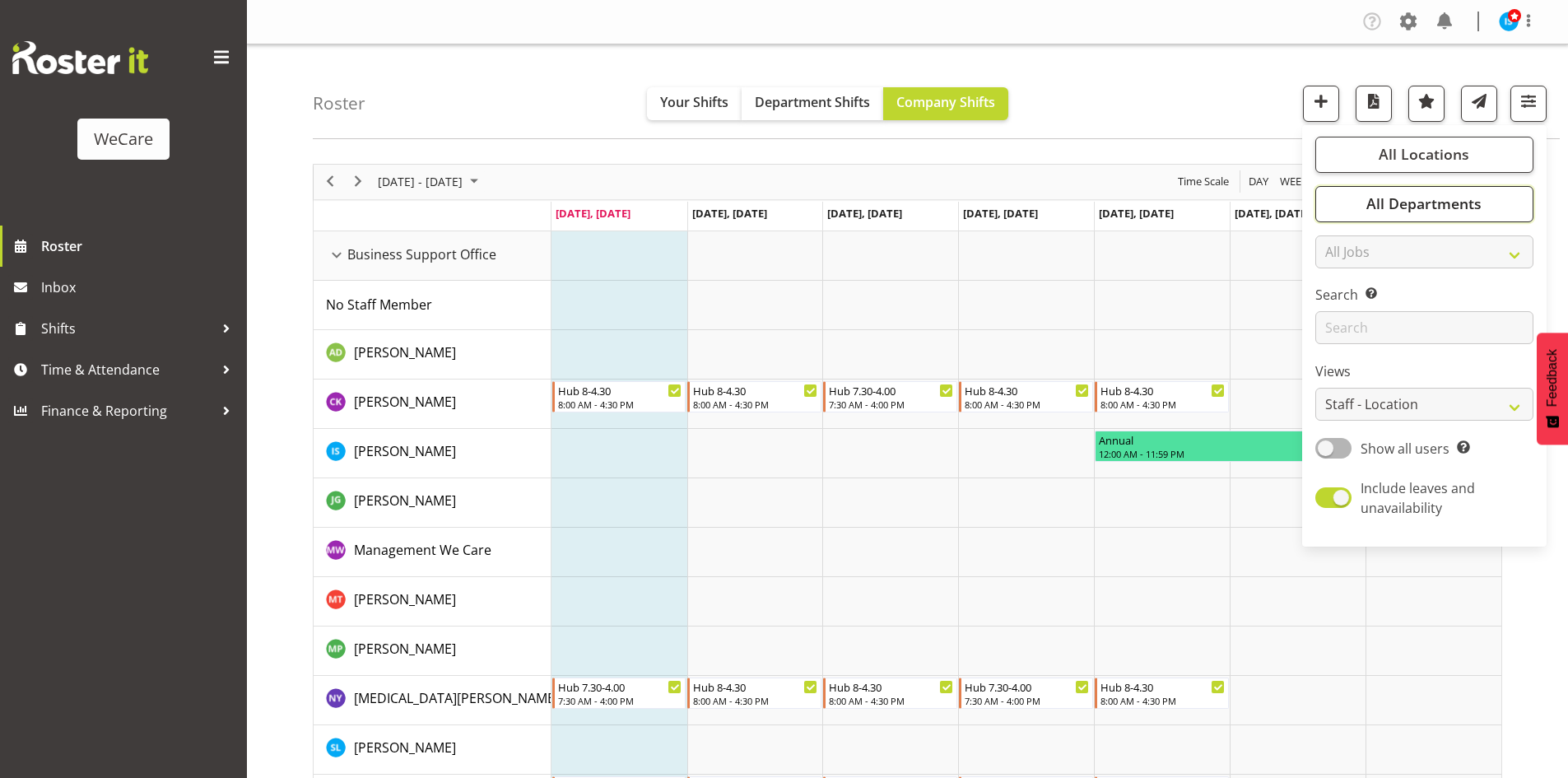
click at [1468, 204] on span "All Departments" at bounding box center [1423, 203] width 115 height 20
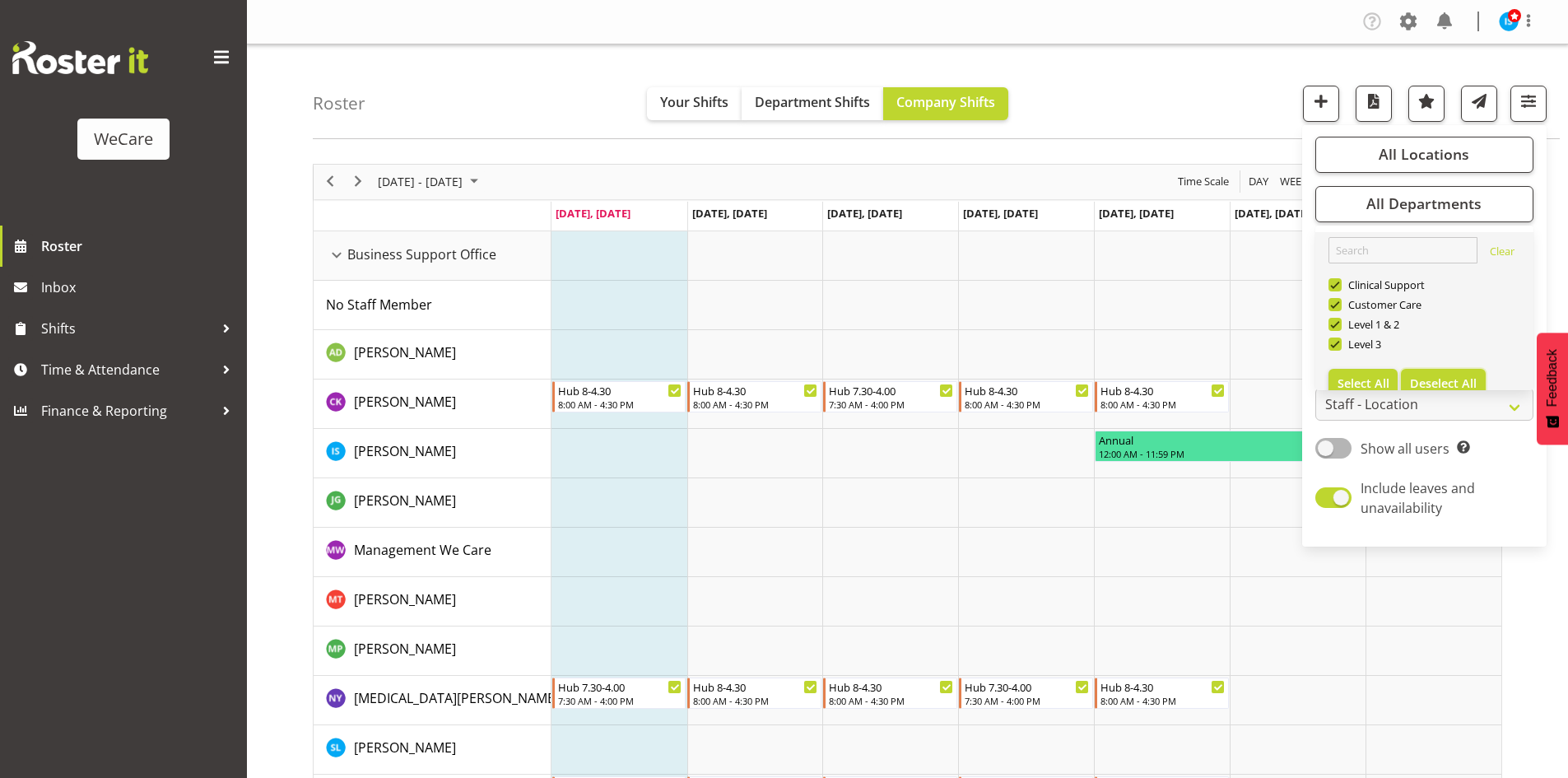
click at [1441, 383] on span "Deselect All" at bounding box center [1443, 383] width 67 height 15
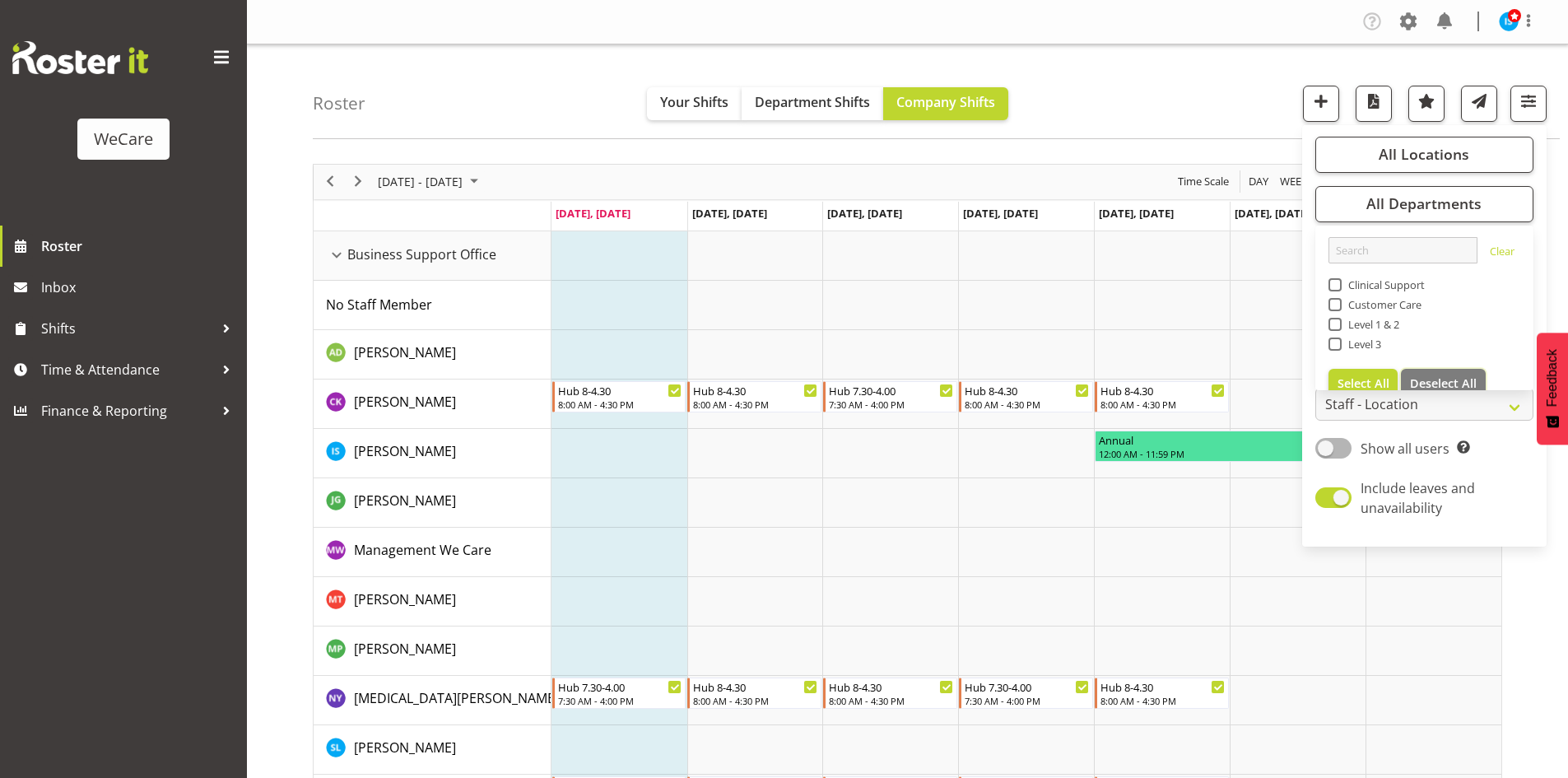
checkbox input "false"
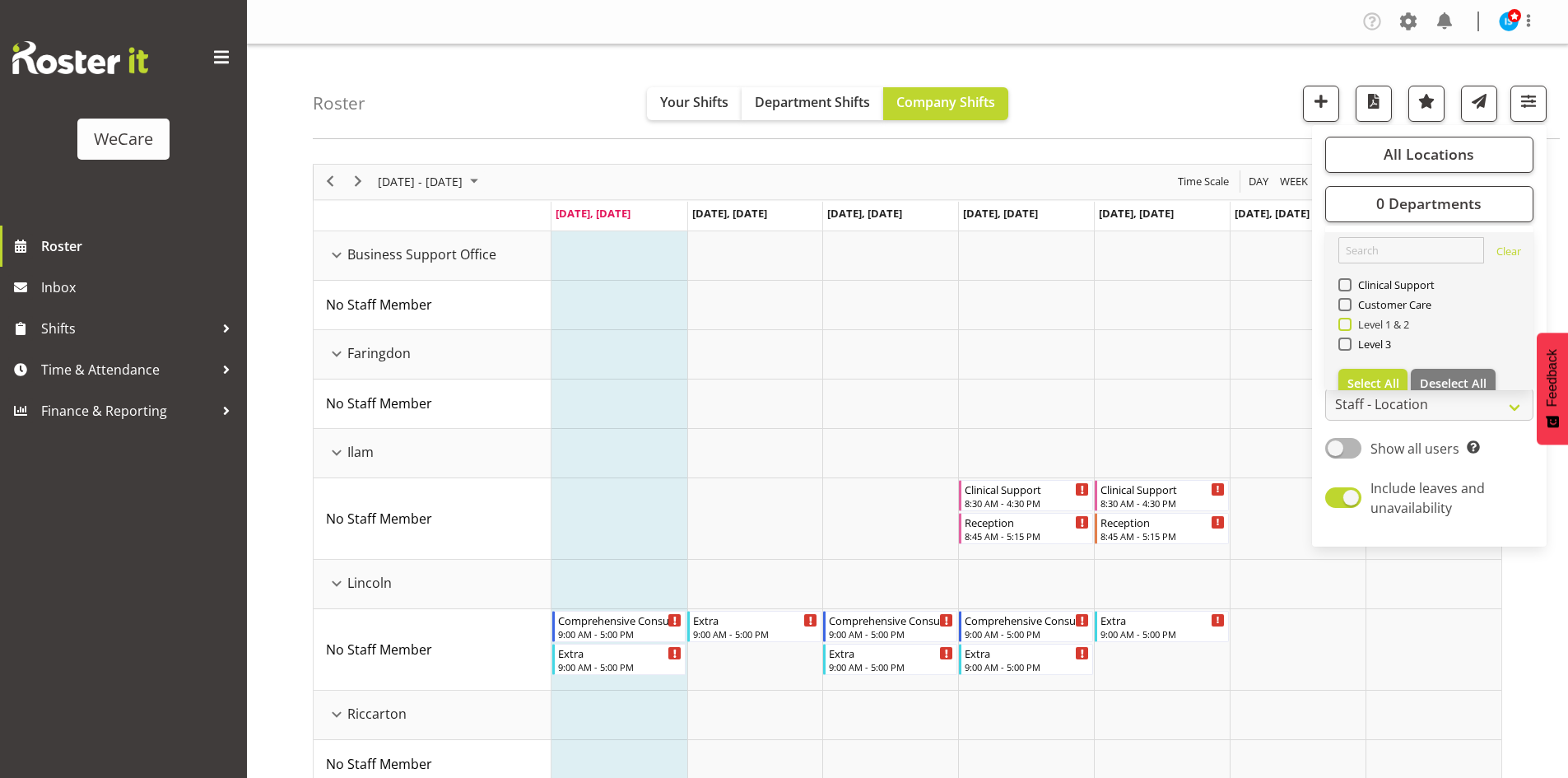
click at [1346, 318] on span at bounding box center [1345, 324] width 13 height 13
click at [1346, 318] on input "Level 1 & 2" at bounding box center [1343, 323] width 11 height 11
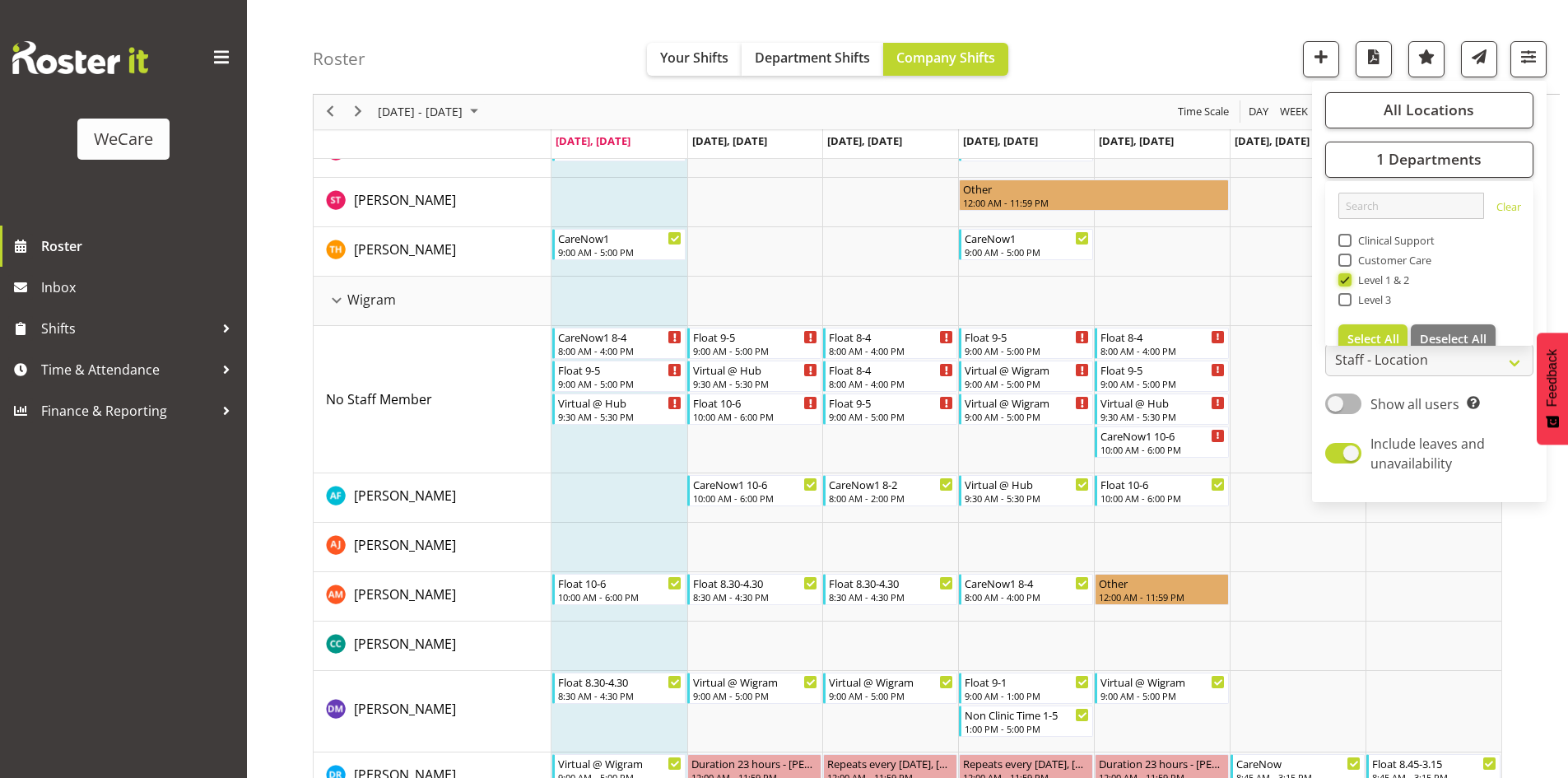
scroll to position [2388, 0]
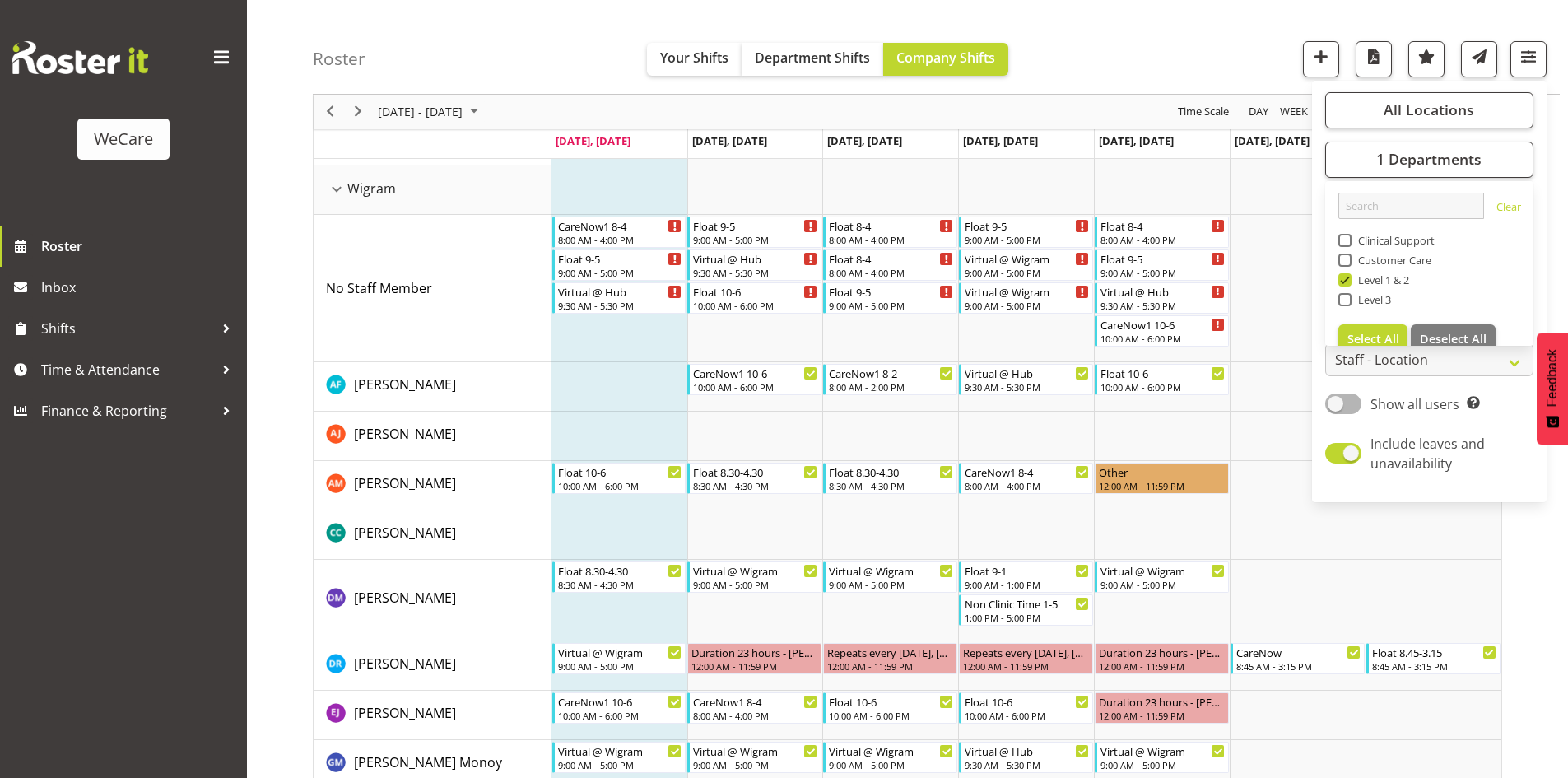
drag, startPoint x: 430, startPoint y: 68, endPoint x: 420, endPoint y: 82, distance: 17.2
click at [429, 68] on div "Roster Your Shifts Department Shifts Company Shifts All Locations Clear Busines…" at bounding box center [936, 47] width 1247 height 95
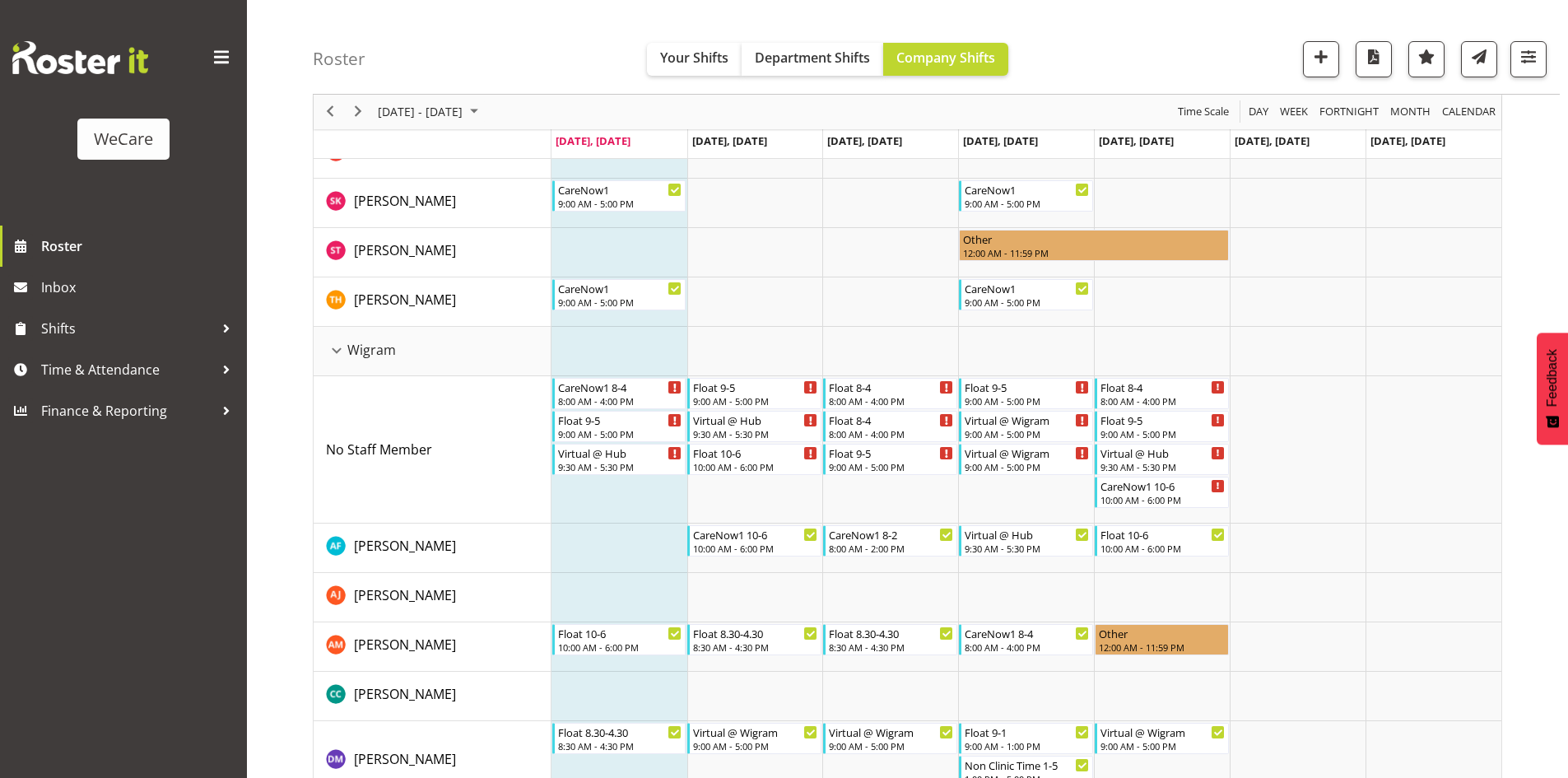
scroll to position [2050, 0]
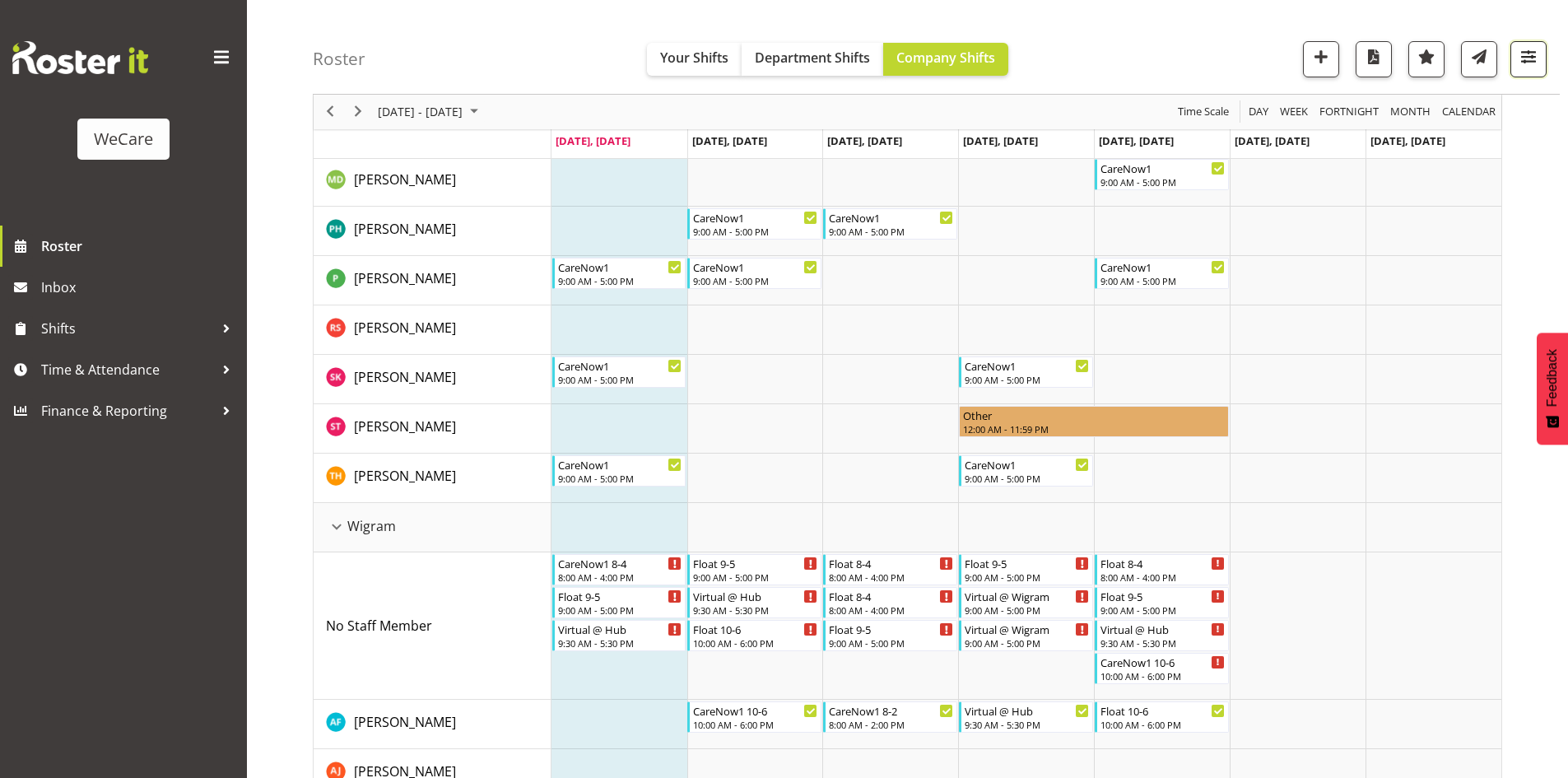
click at [1530, 71] on button "button" at bounding box center [1529, 59] width 36 height 36
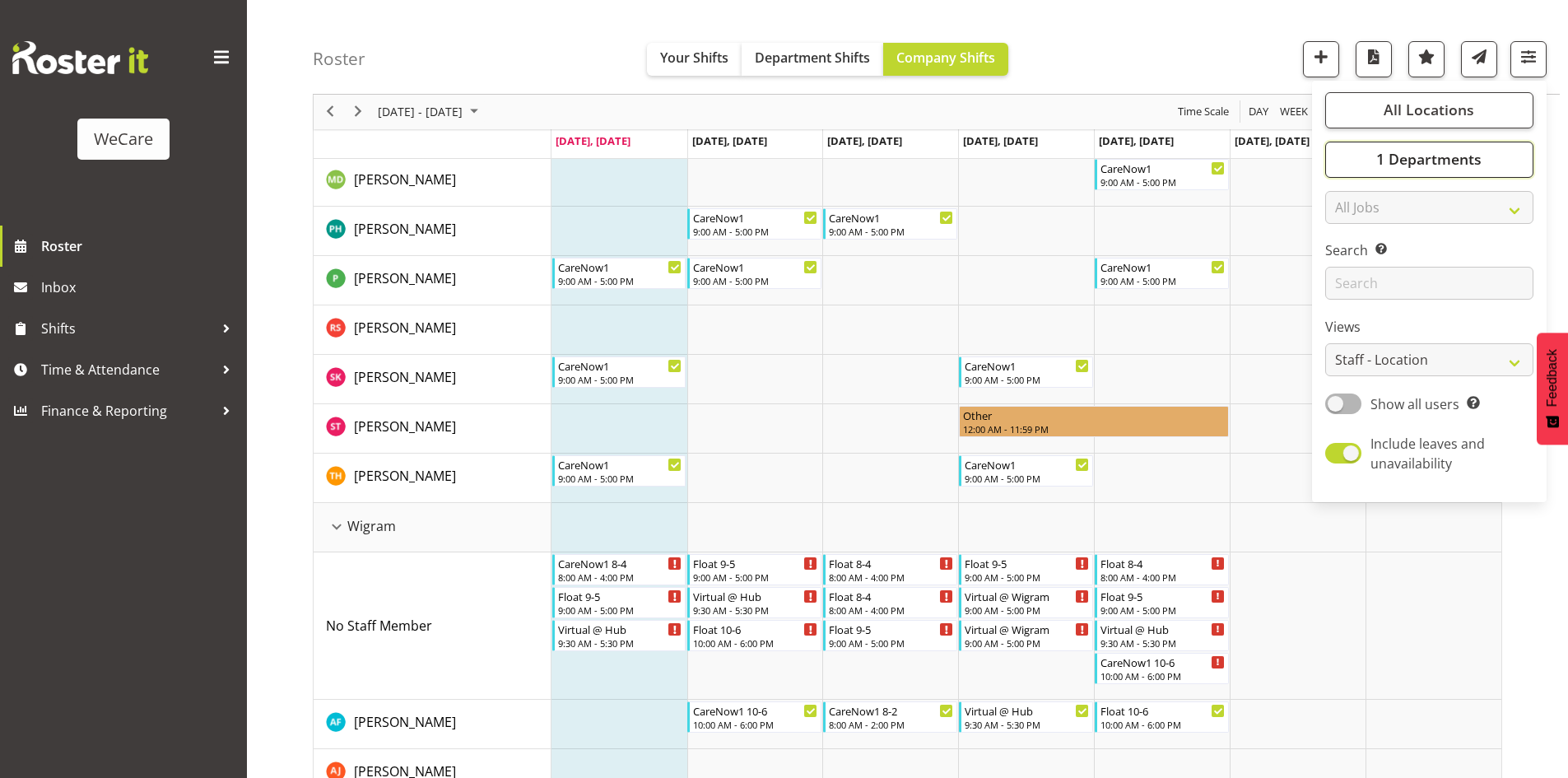
click at [1432, 148] on button "1 Departments" at bounding box center [1429, 160] width 208 height 36
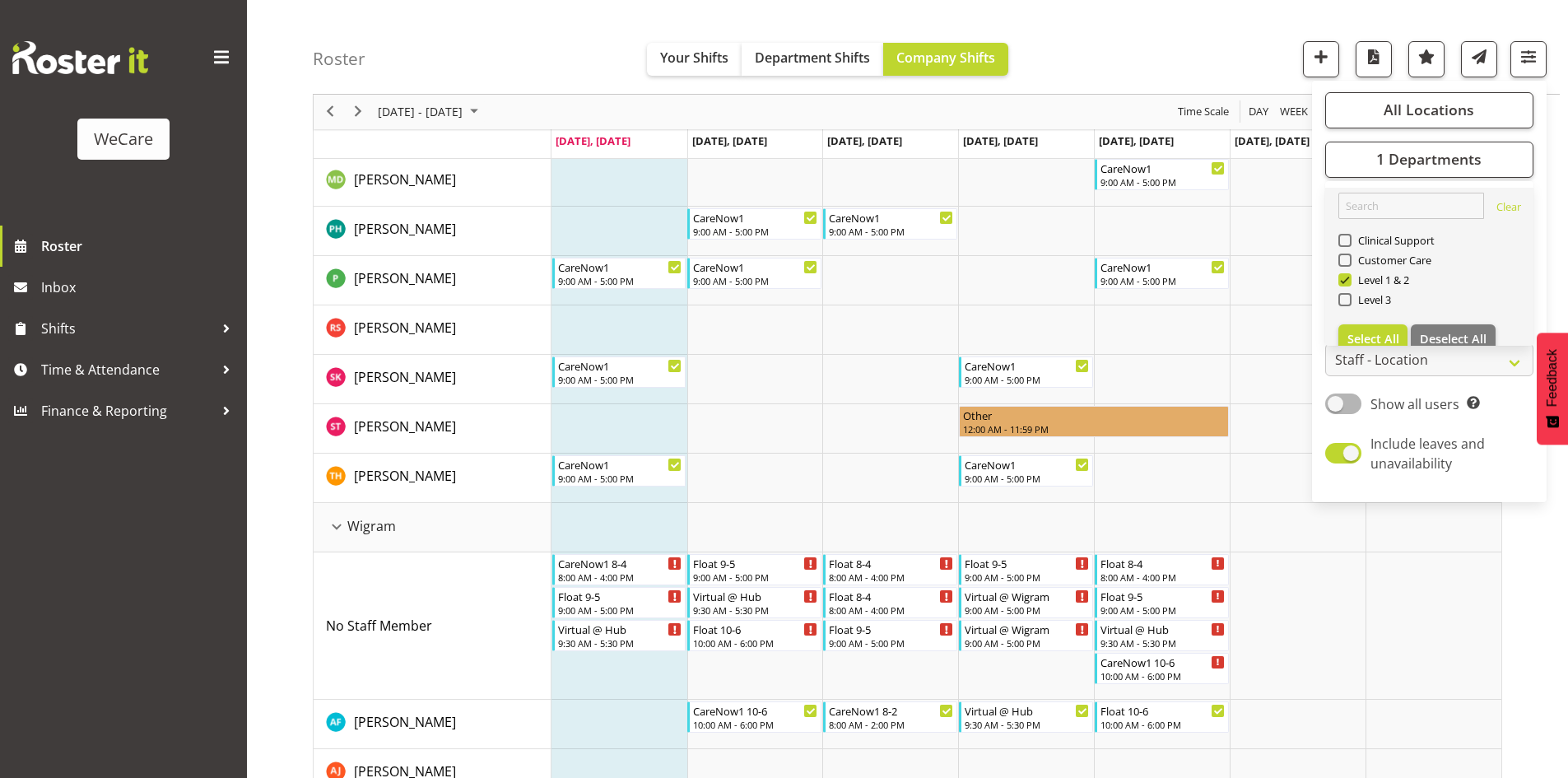
click at [1369, 289] on div "Level 1 & 2" at bounding box center [1429, 281] width 182 height 20
click at [1361, 278] on span "Level 1 & 2" at bounding box center [1380, 280] width 59 height 13
click at [1348, 278] on input "Level 1 & 2" at bounding box center [1343, 280] width 11 height 11
checkbox input "false"
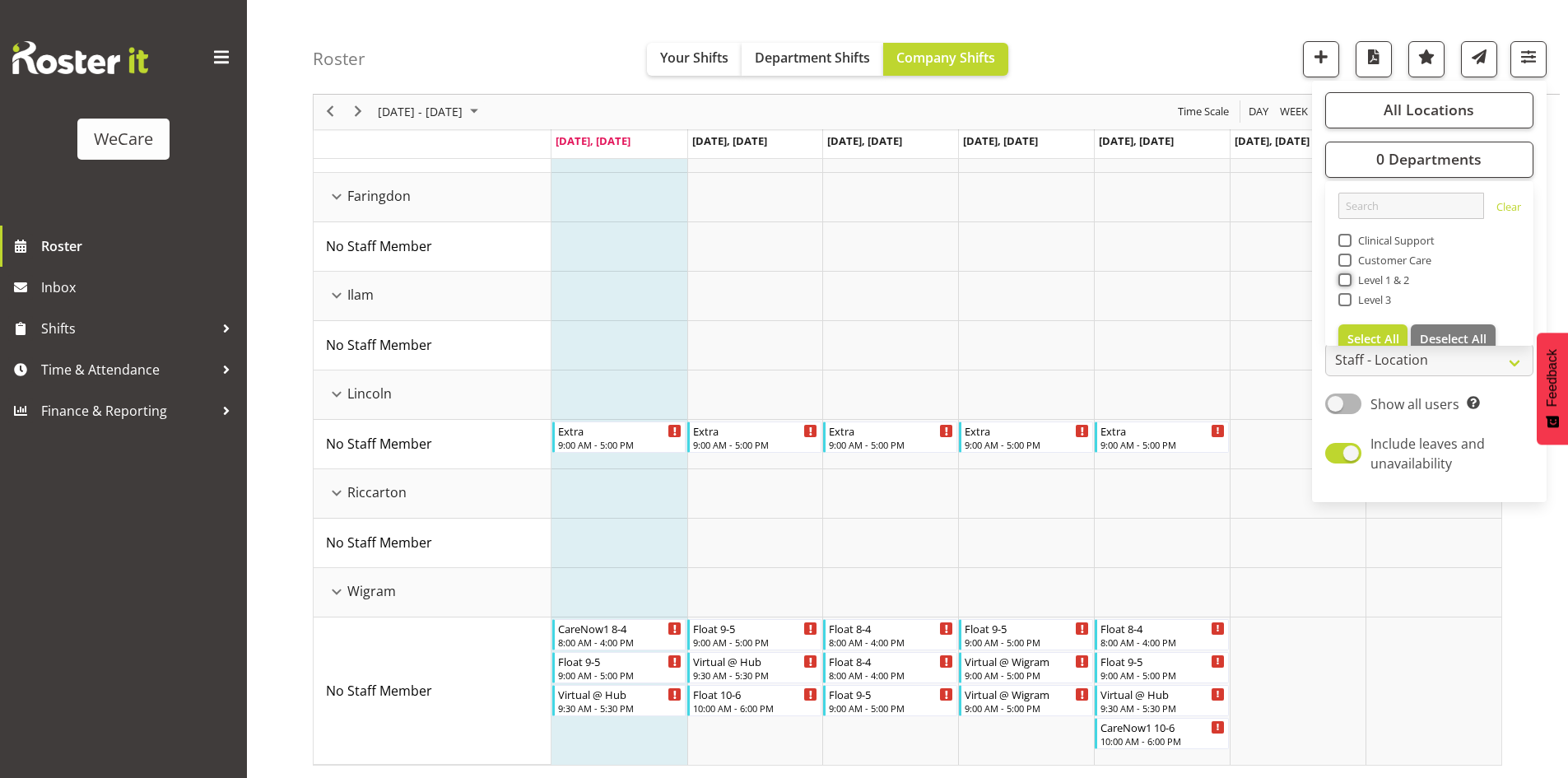
scroll to position [157, 0]
click at [1363, 298] on span "Level 3" at bounding box center [1371, 299] width 40 height 13
click at [1348, 298] on input "Level 3" at bounding box center [1343, 299] width 11 height 11
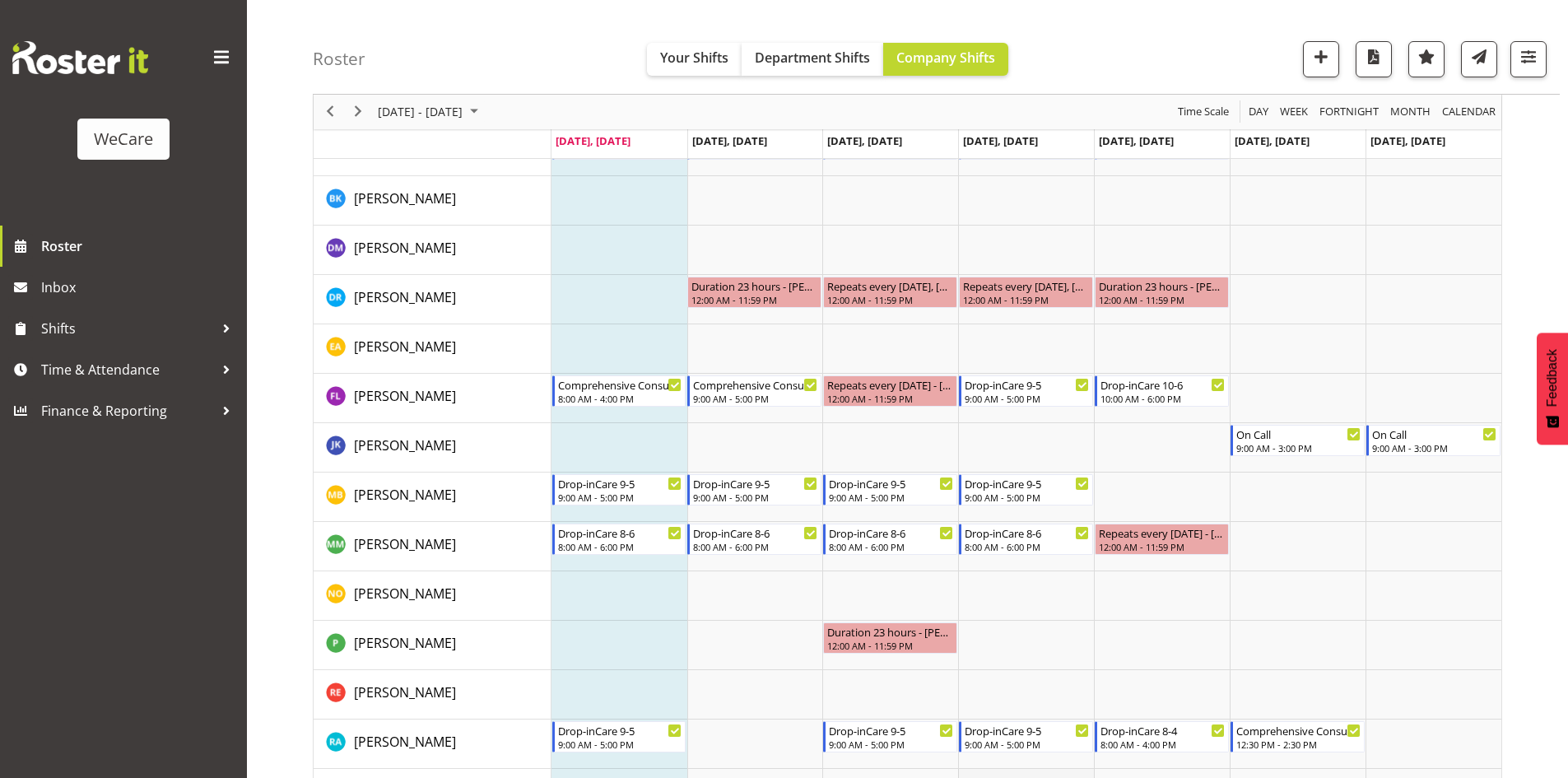
scroll to position [2278, 0]
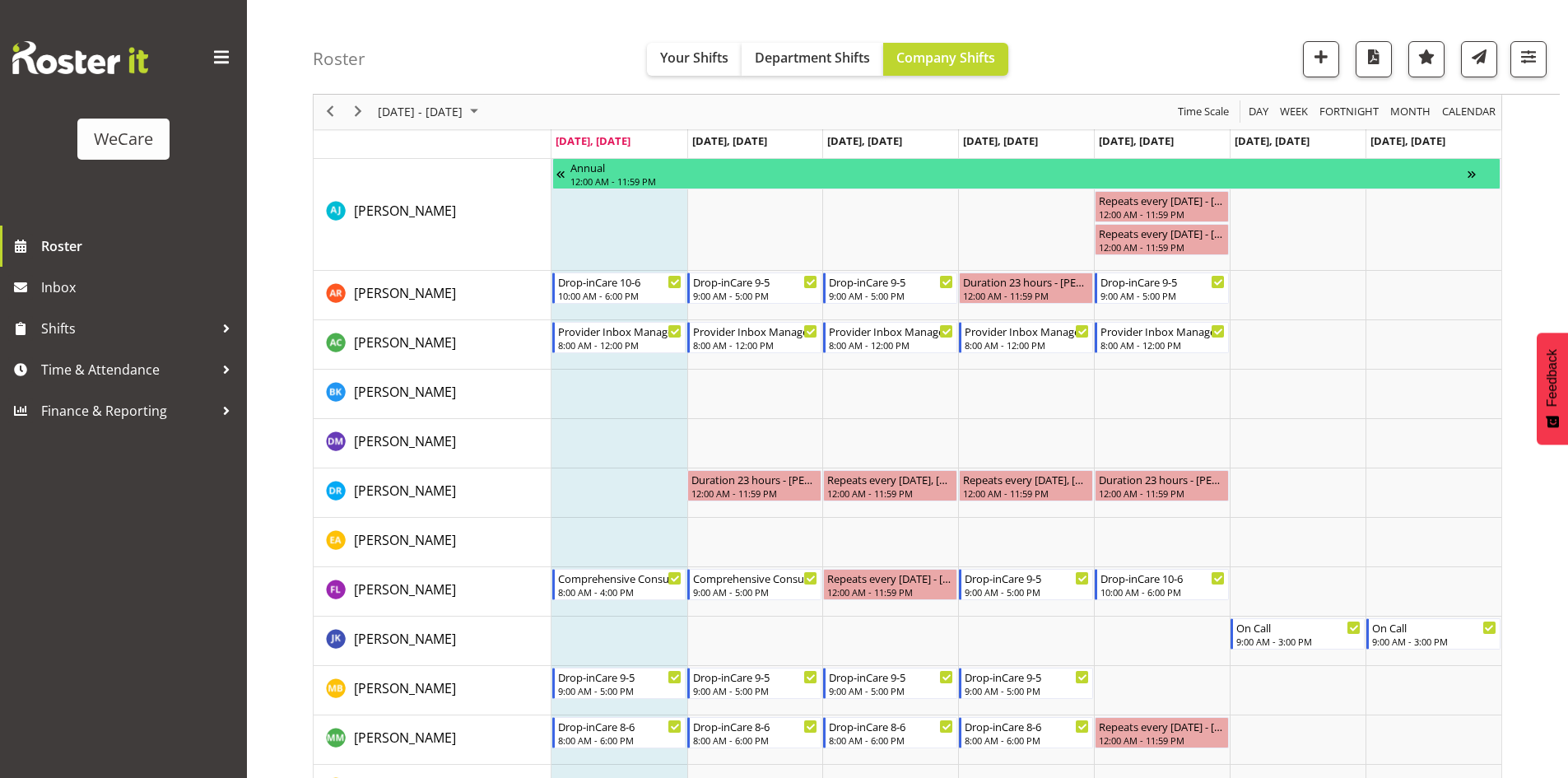
click at [1509, 59] on div at bounding box center [1521, 59] width 49 height 36
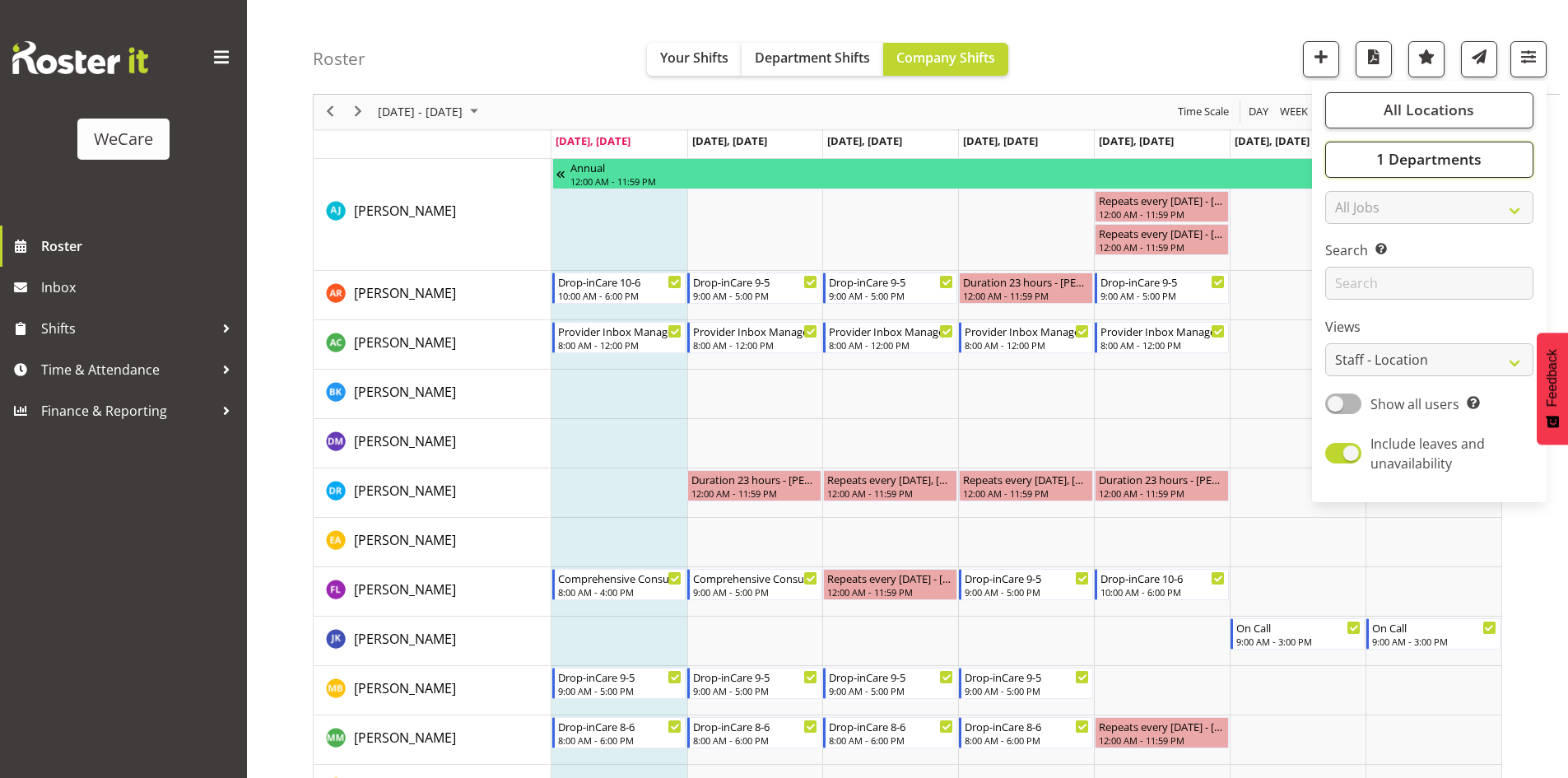
click at [1451, 171] on button "1 Departments" at bounding box center [1429, 160] width 208 height 36
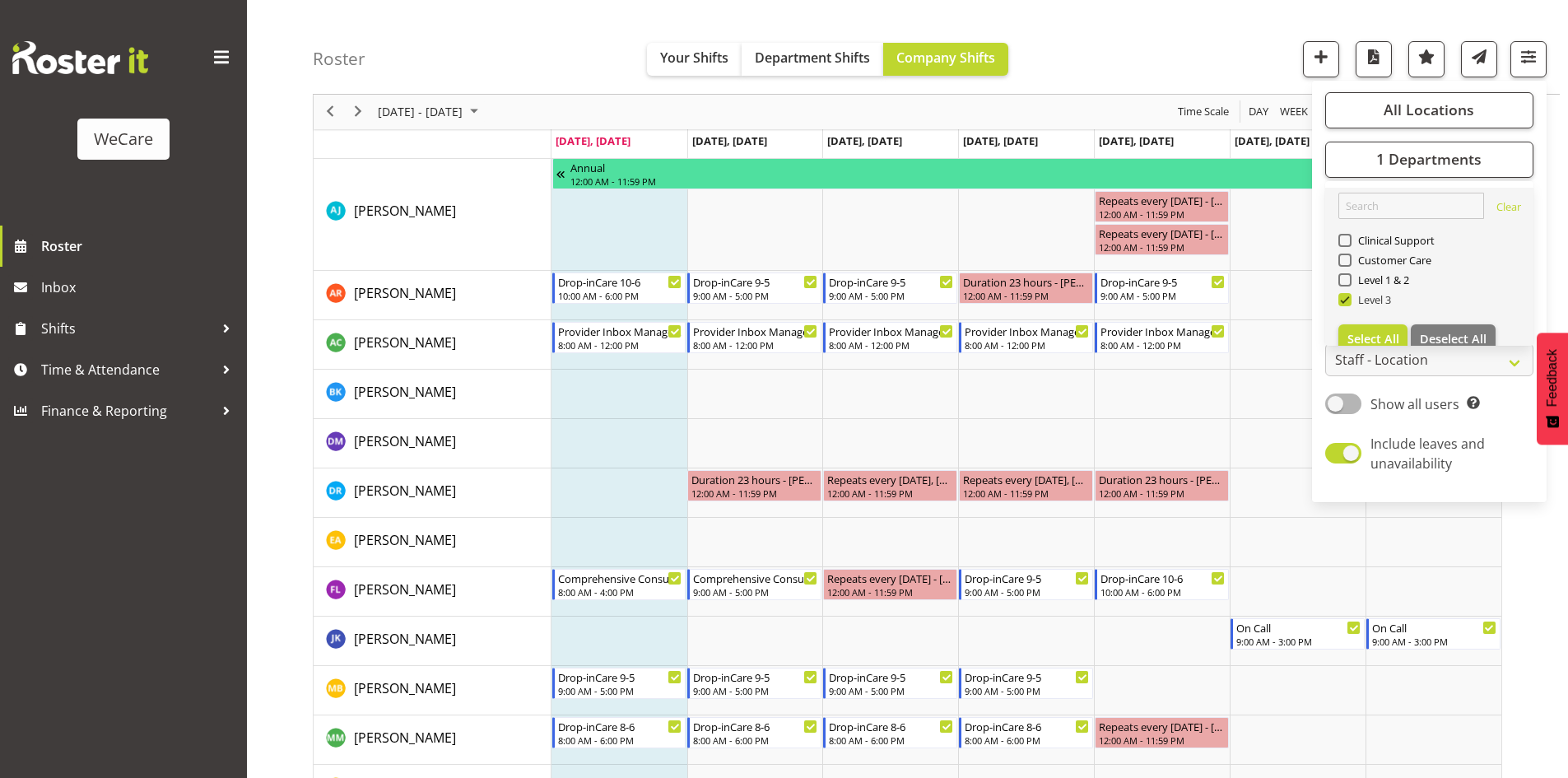
click at [1364, 302] on span "Level 3" at bounding box center [1371, 299] width 40 height 13
click at [1348, 302] on input "Level 3" at bounding box center [1343, 299] width 11 height 11
checkbox input "false"
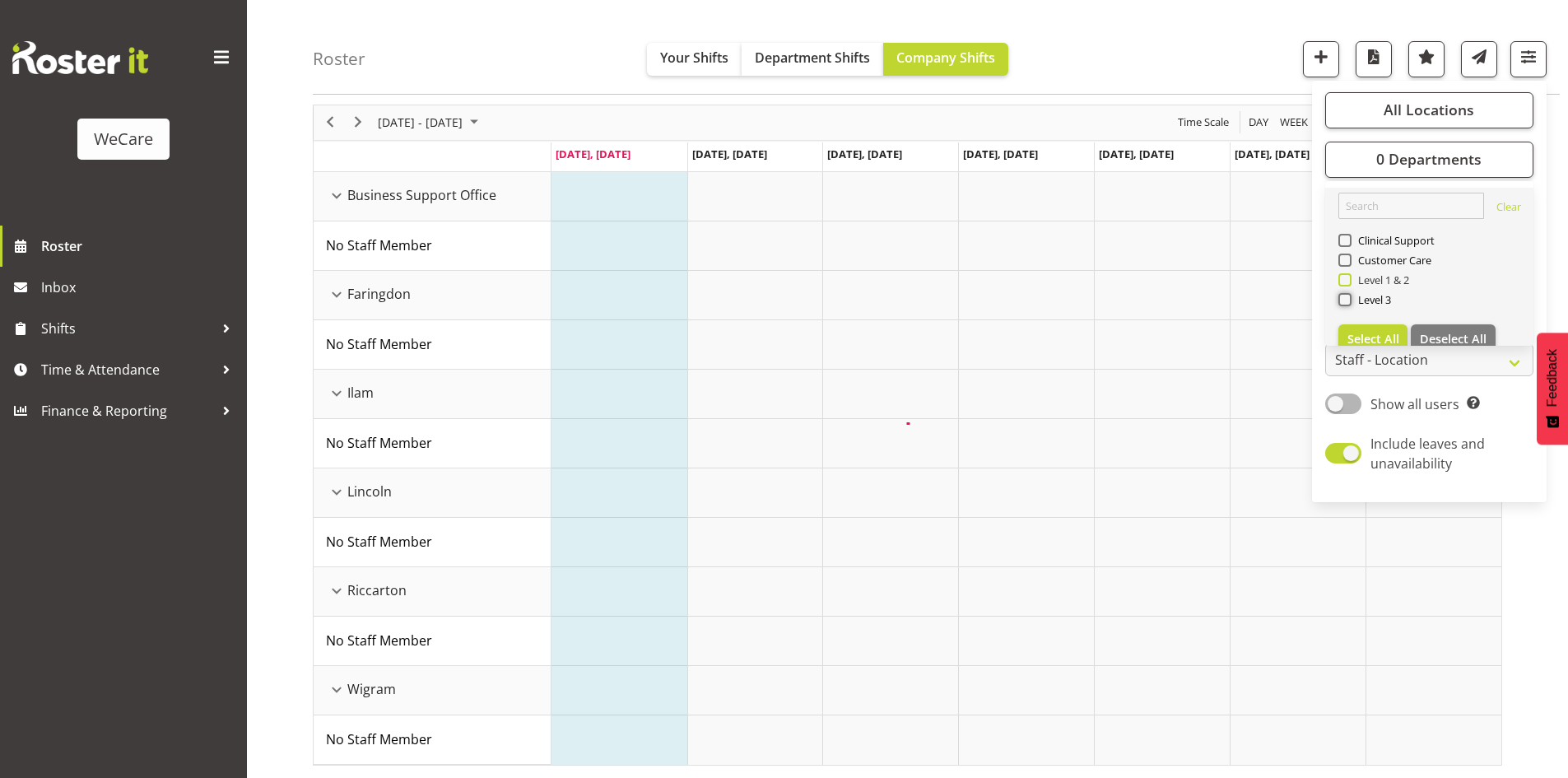
scroll to position [224, 0]
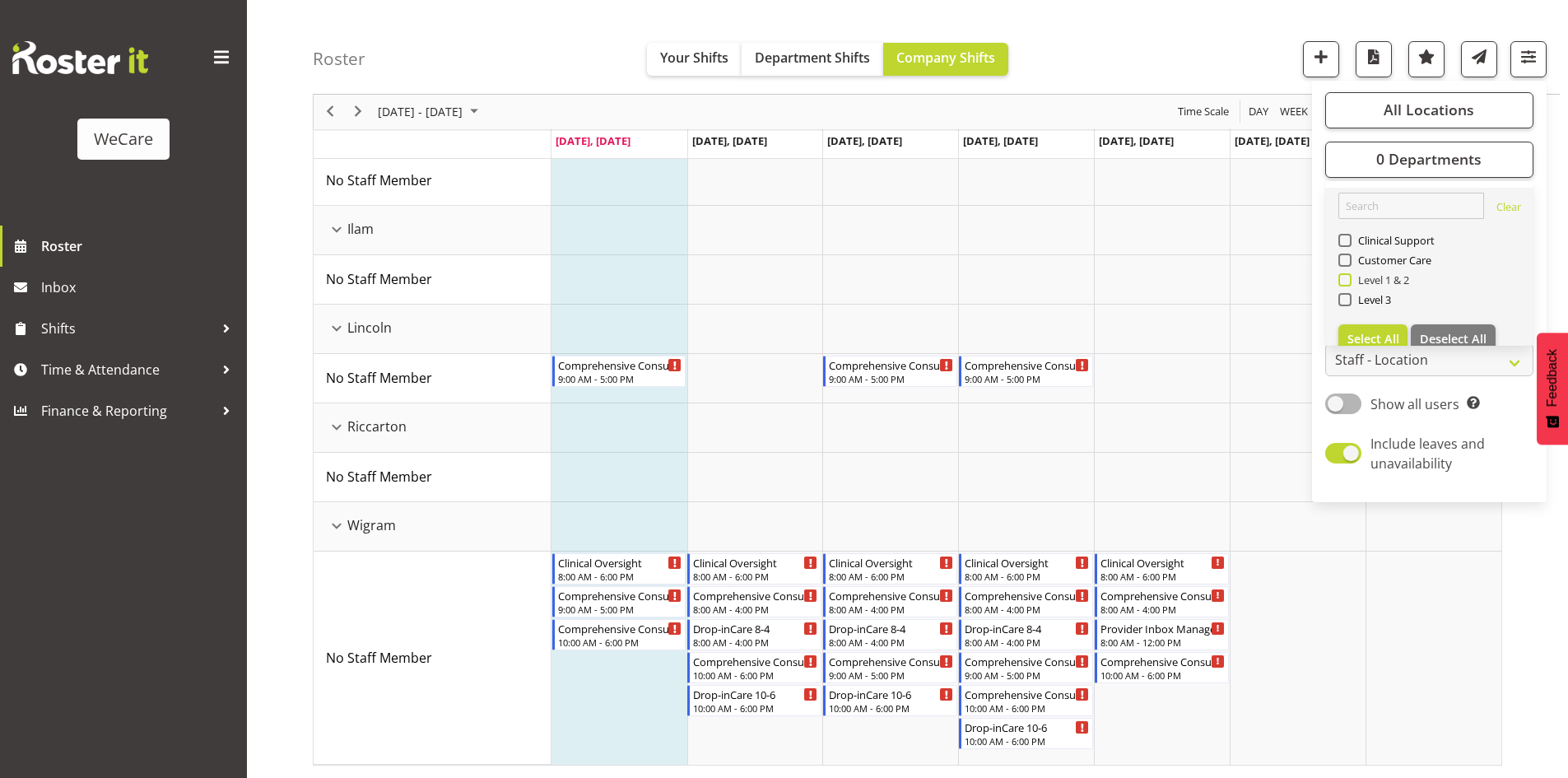
click at [1367, 279] on span "Level 1 & 2" at bounding box center [1380, 280] width 59 height 13
click at [1348, 279] on input "Level 1 & 2" at bounding box center [1343, 280] width 11 height 11
checkbox input "true"
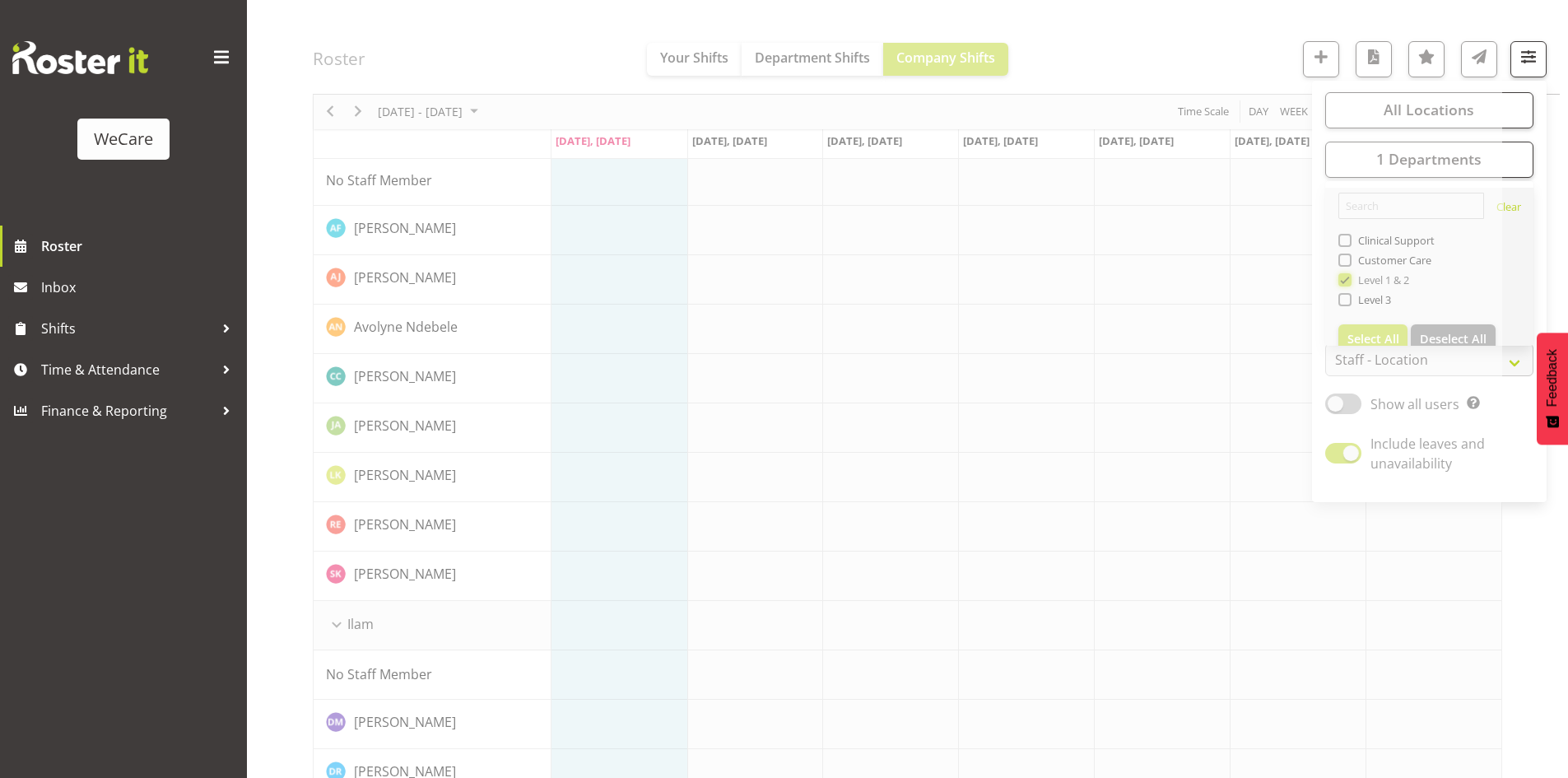
scroll to position [0, 0]
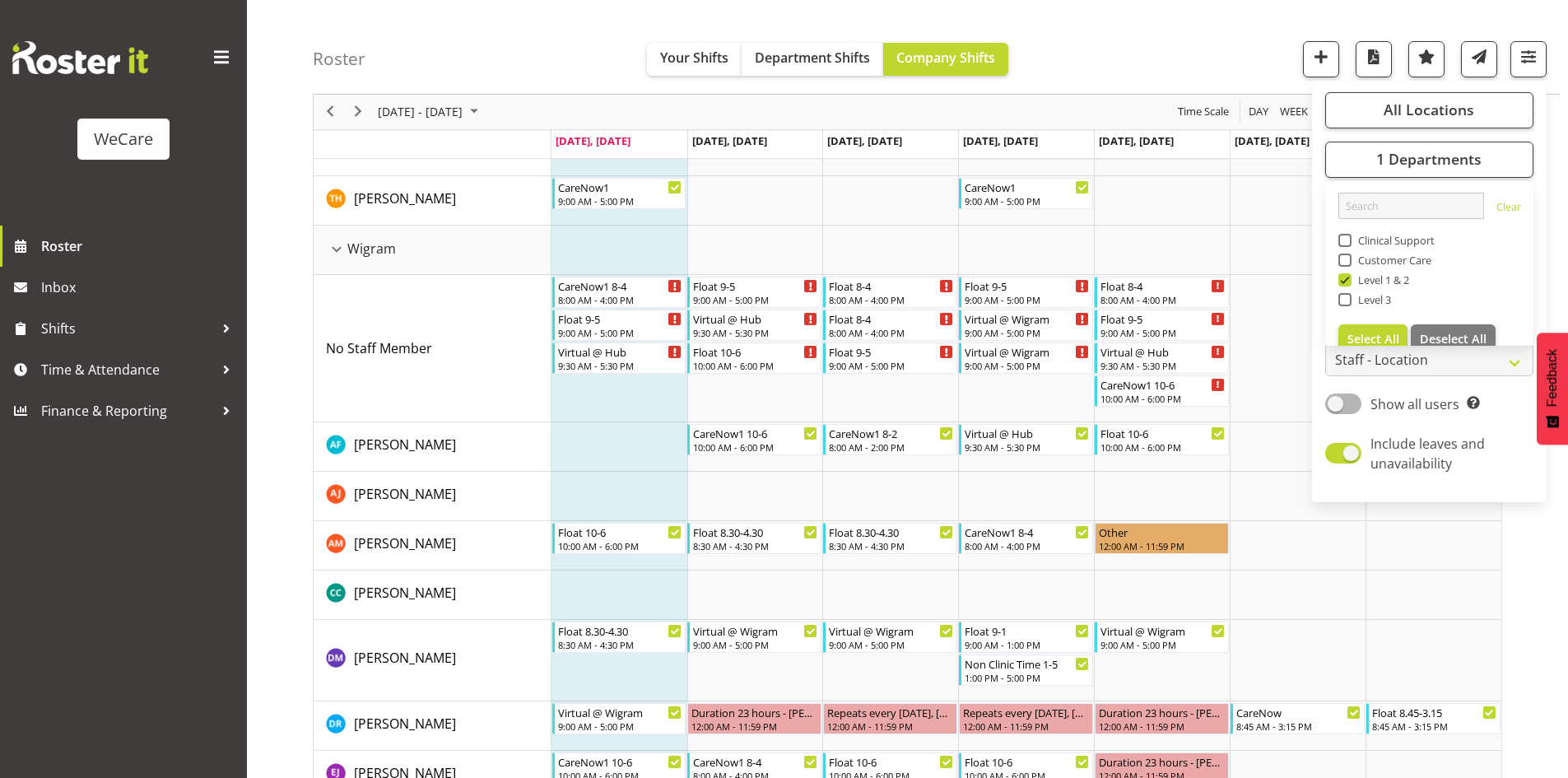
scroll to position [2388, 0]
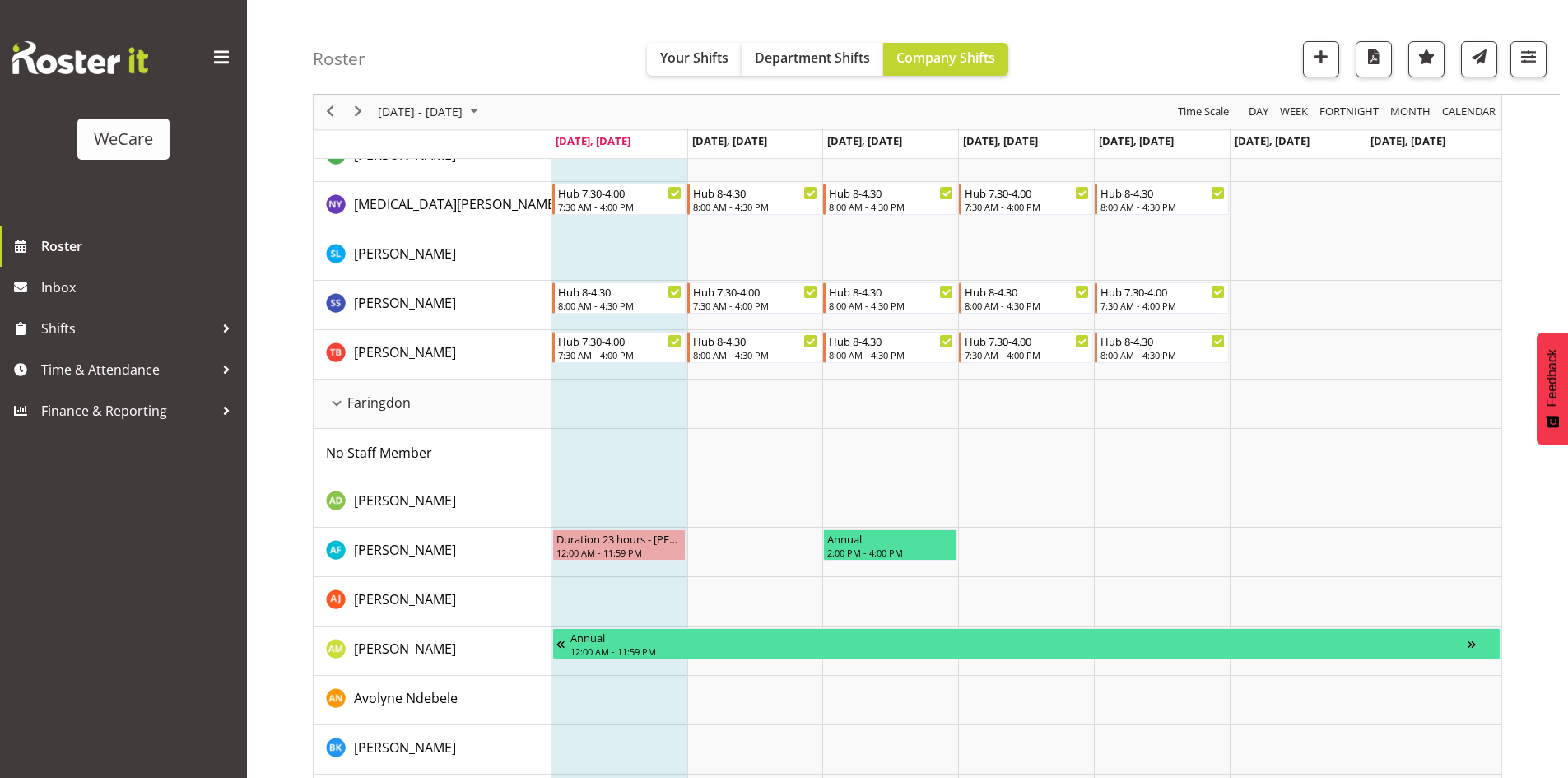
scroll to position [577, 0]
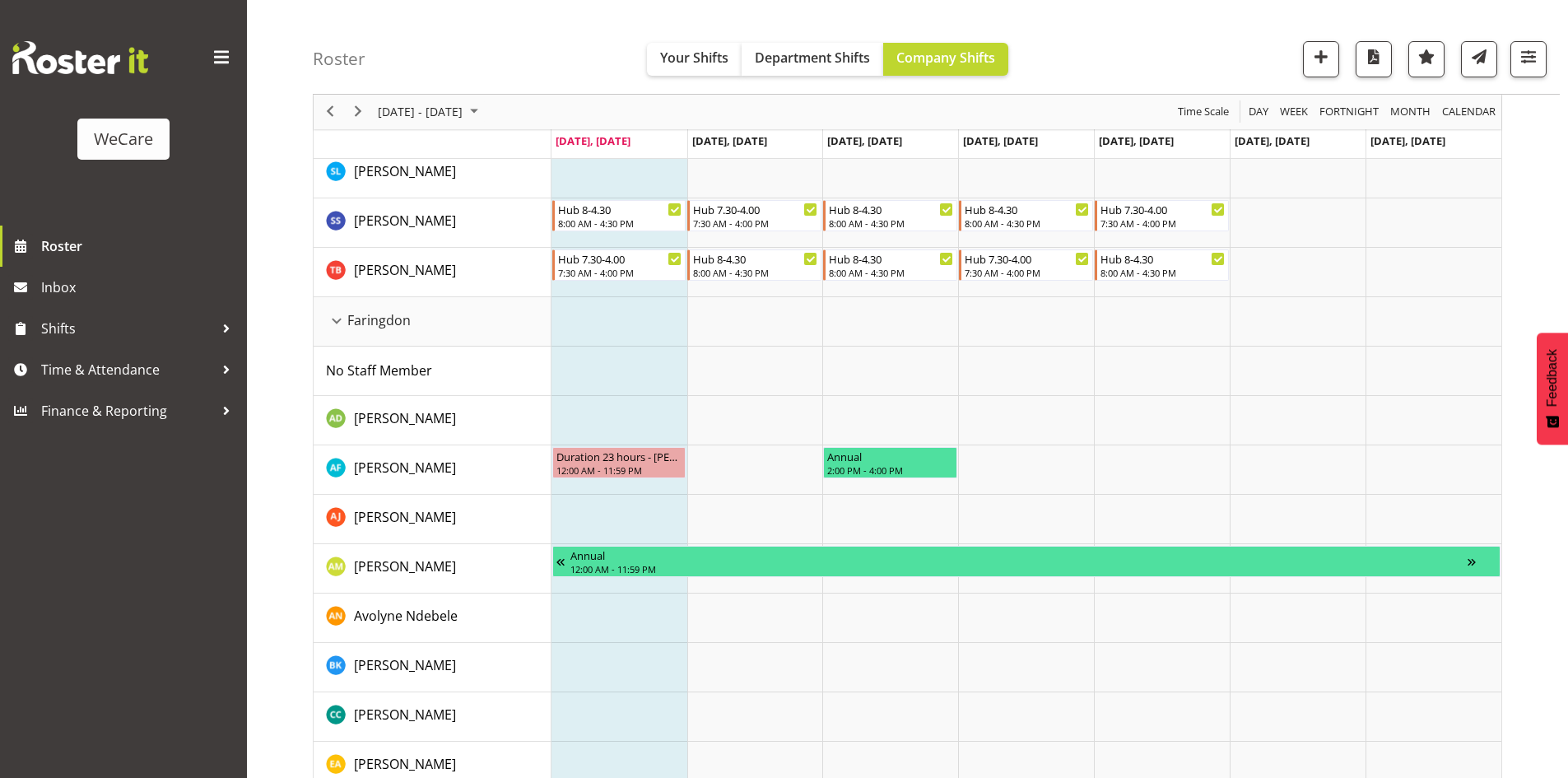
click at [415, 97] on div "[DATE] - [DATE]" at bounding box center [430, 112] width 116 height 35
click at [558, 141] on span "next month" at bounding box center [550, 153] width 29 height 30
click at [383, 227] on td "8" at bounding box center [393, 237] width 26 height 28
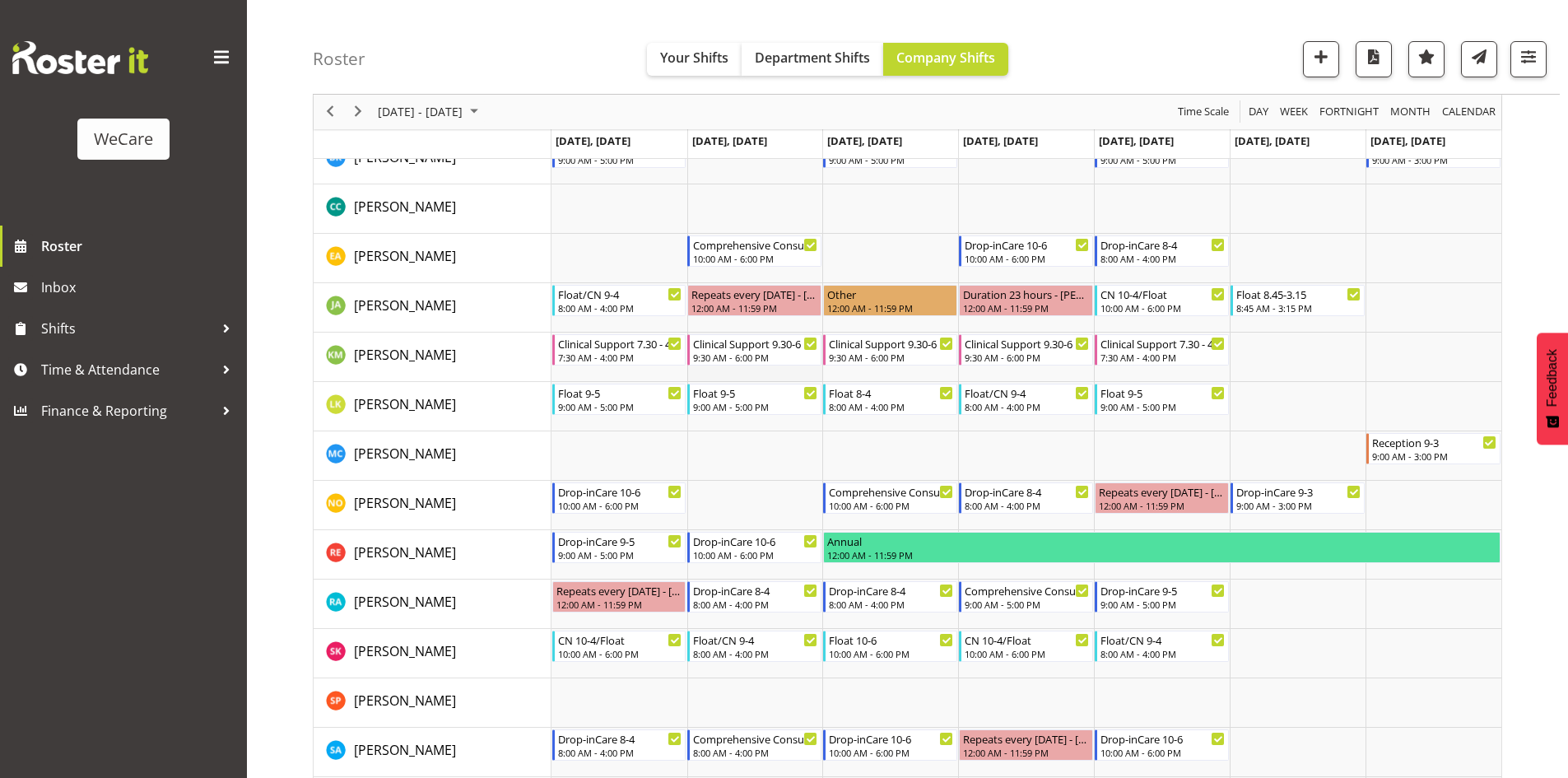
scroll to position [1317, 0]
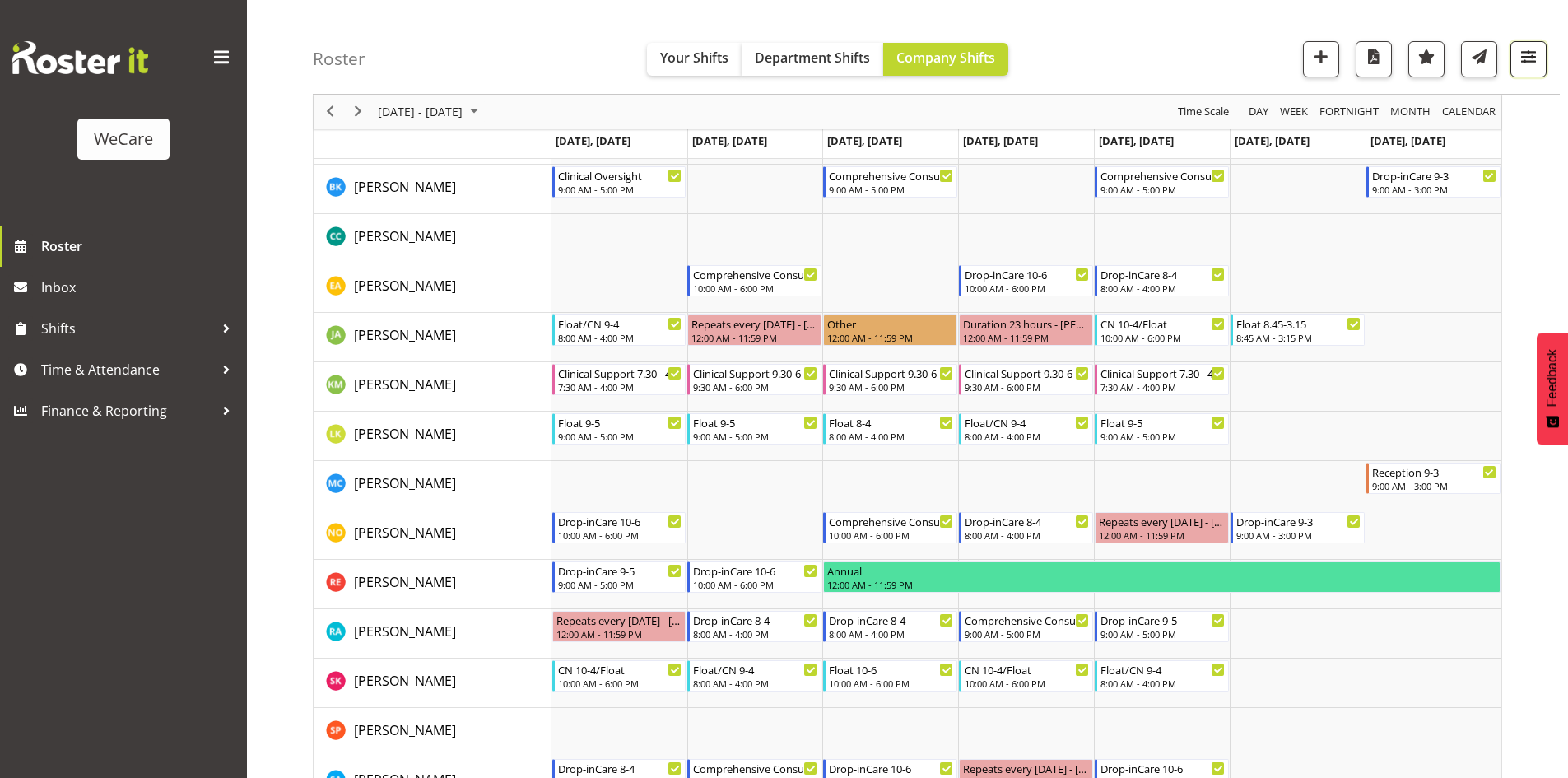
click at [1533, 41] on button "button" at bounding box center [1529, 59] width 36 height 36
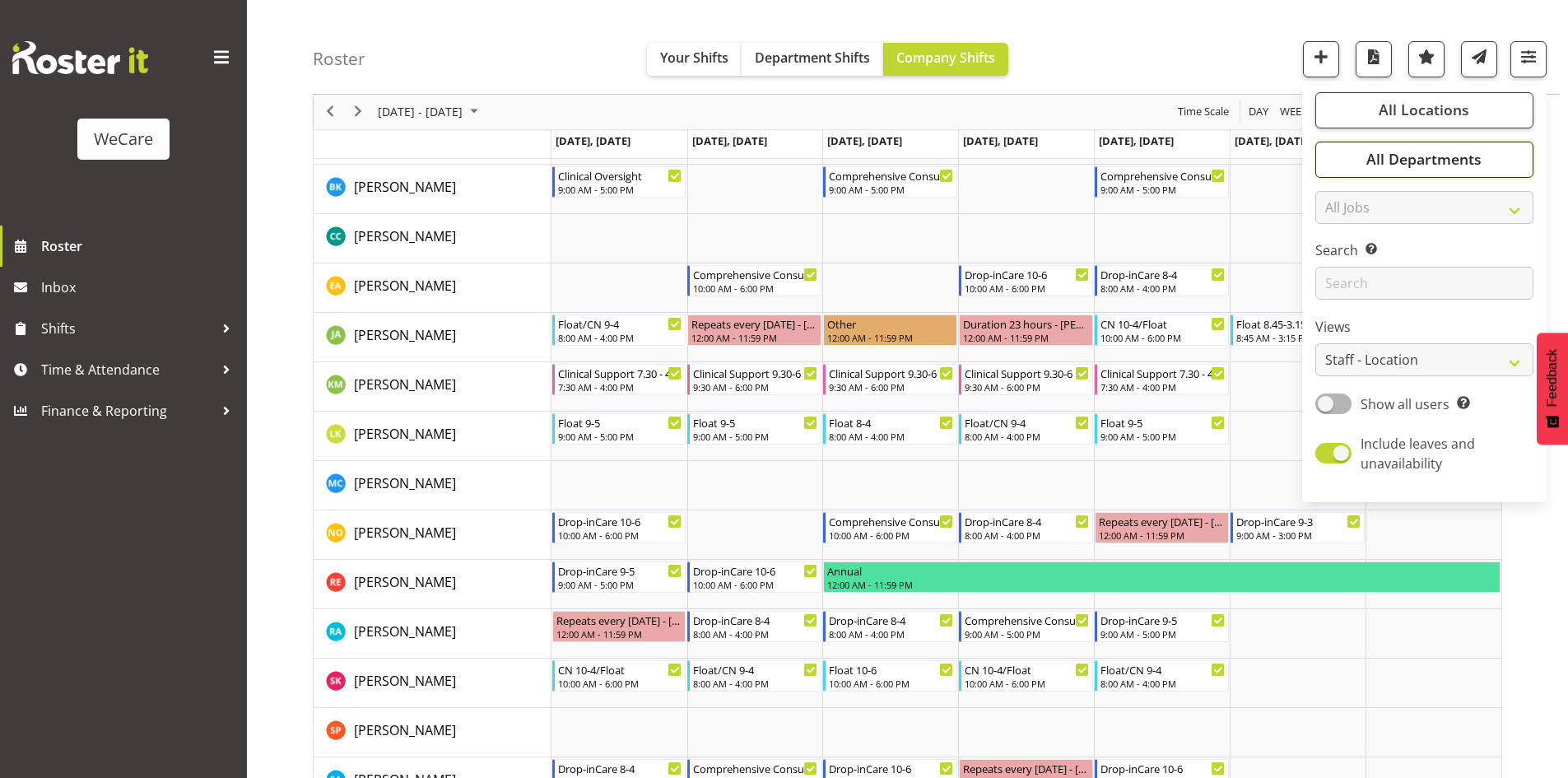
click at [1375, 152] on span "All Departments" at bounding box center [1423, 159] width 115 height 20
